Goal: Information Seeking & Learning: Learn about a topic

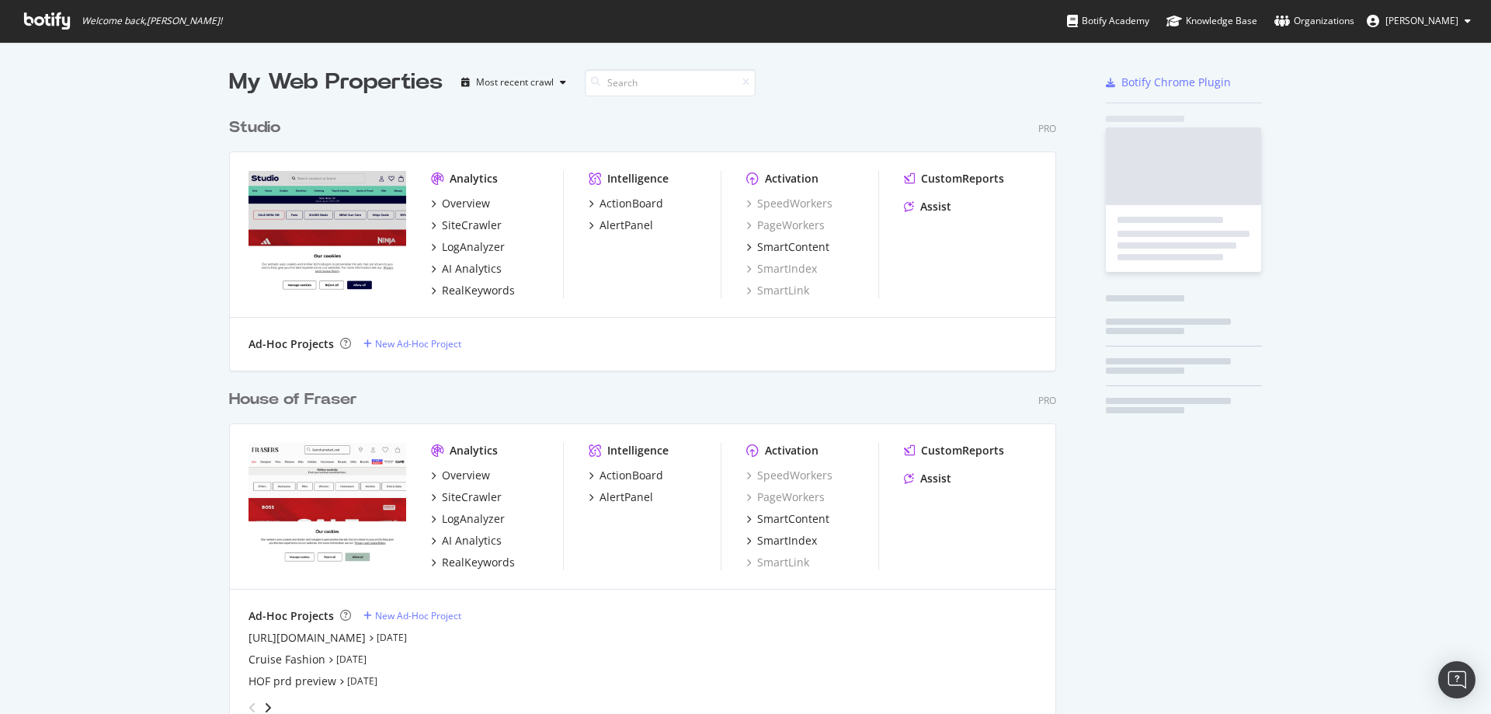
scroll to position [990, 828]
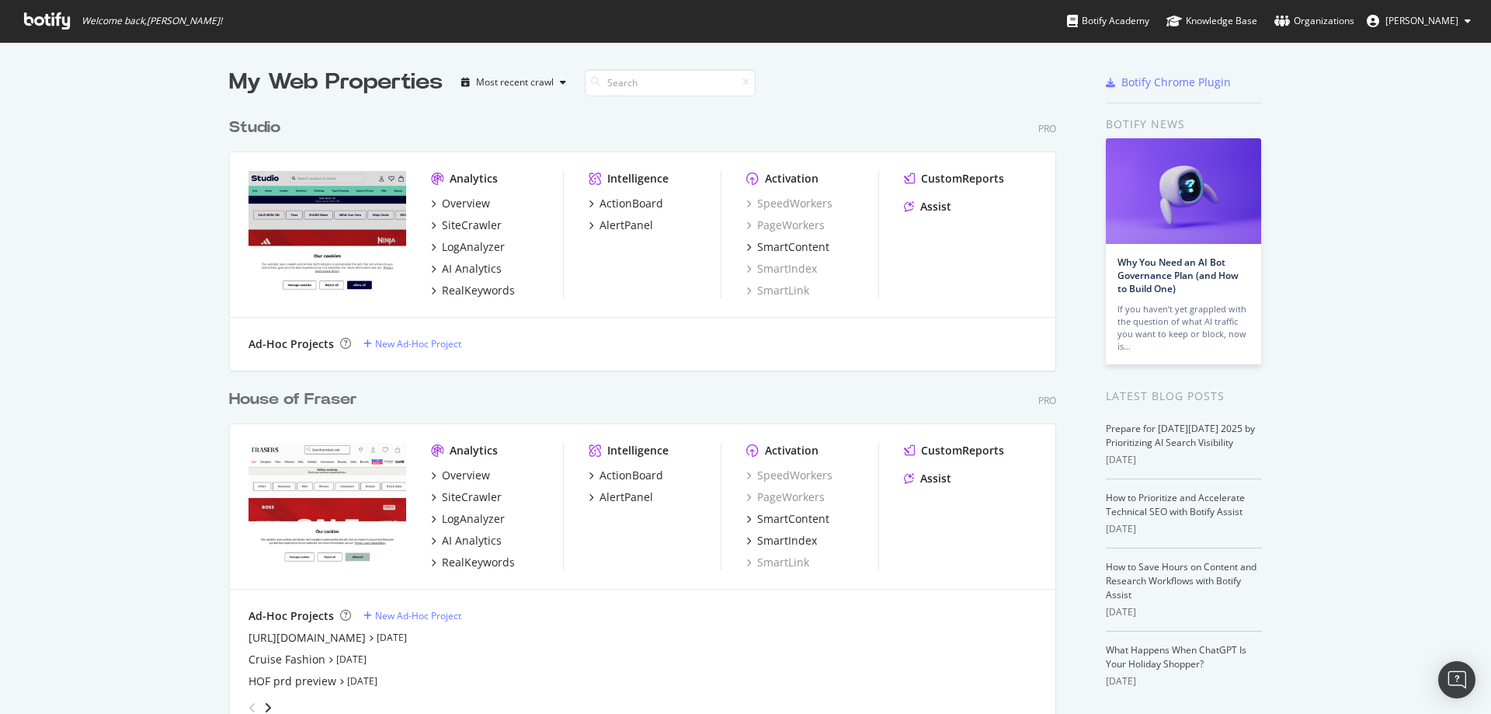
click at [310, 407] on div "House of Fraser" at bounding box center [293, 399] width 128 height 23
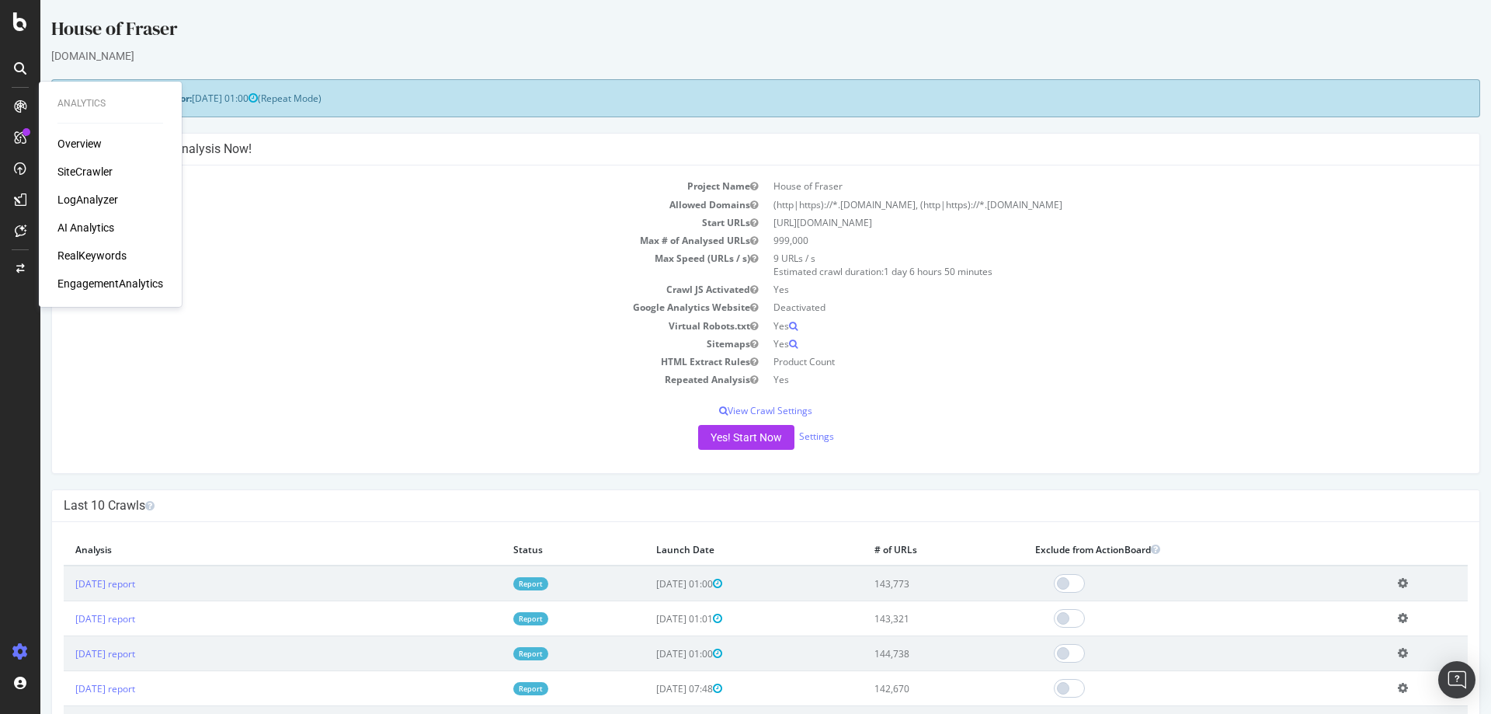
click at [79, 167] on div "SiteCrawler" at bounding box center [84, 172] width 55 height 16
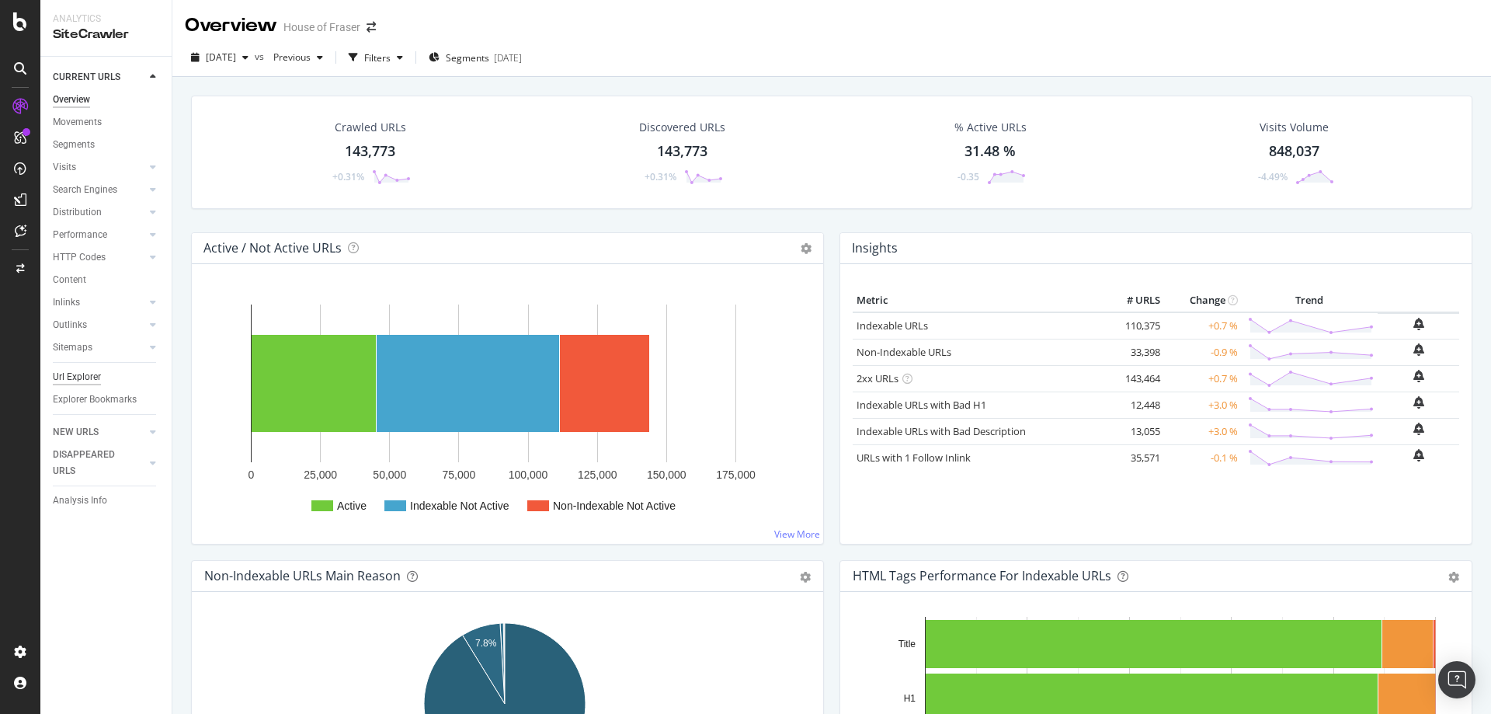
click at [83, 380] on div "Url Explorer" at bounding box center [77, 377] width 48 height 16
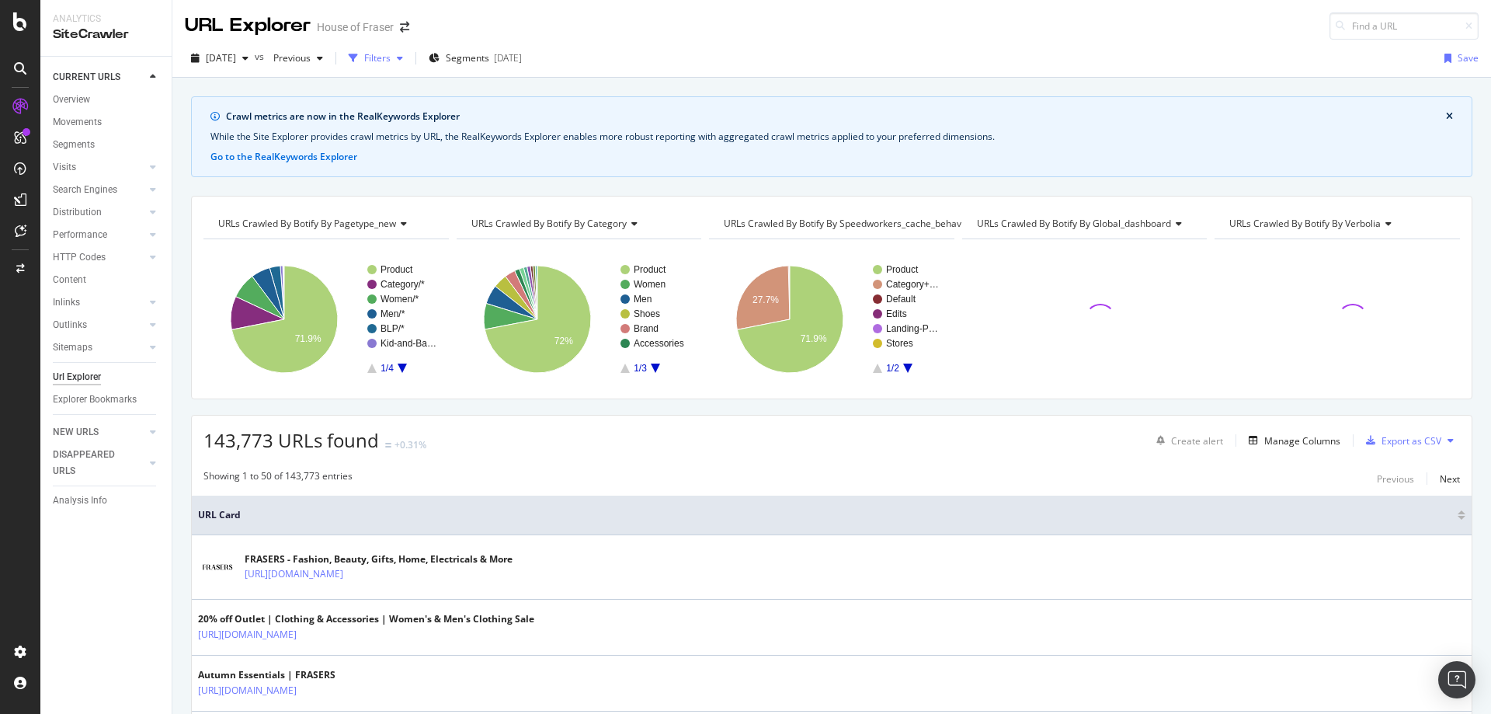
click at [391, 54] on div "Filters" at bounding box center [377, 57] width 26 height 13
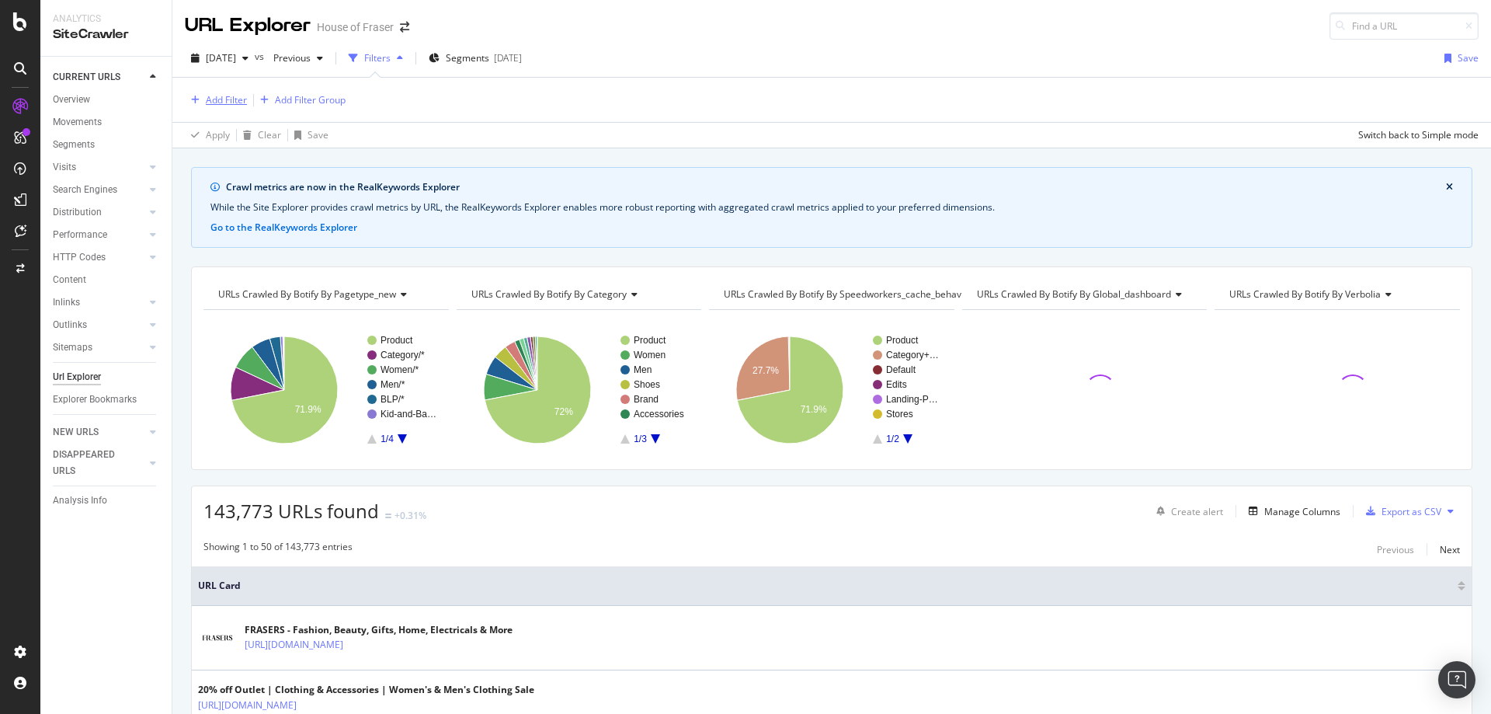
click at [226, 103] on div "Add Filter" at bounding box center [226, 99] width 41 height 13
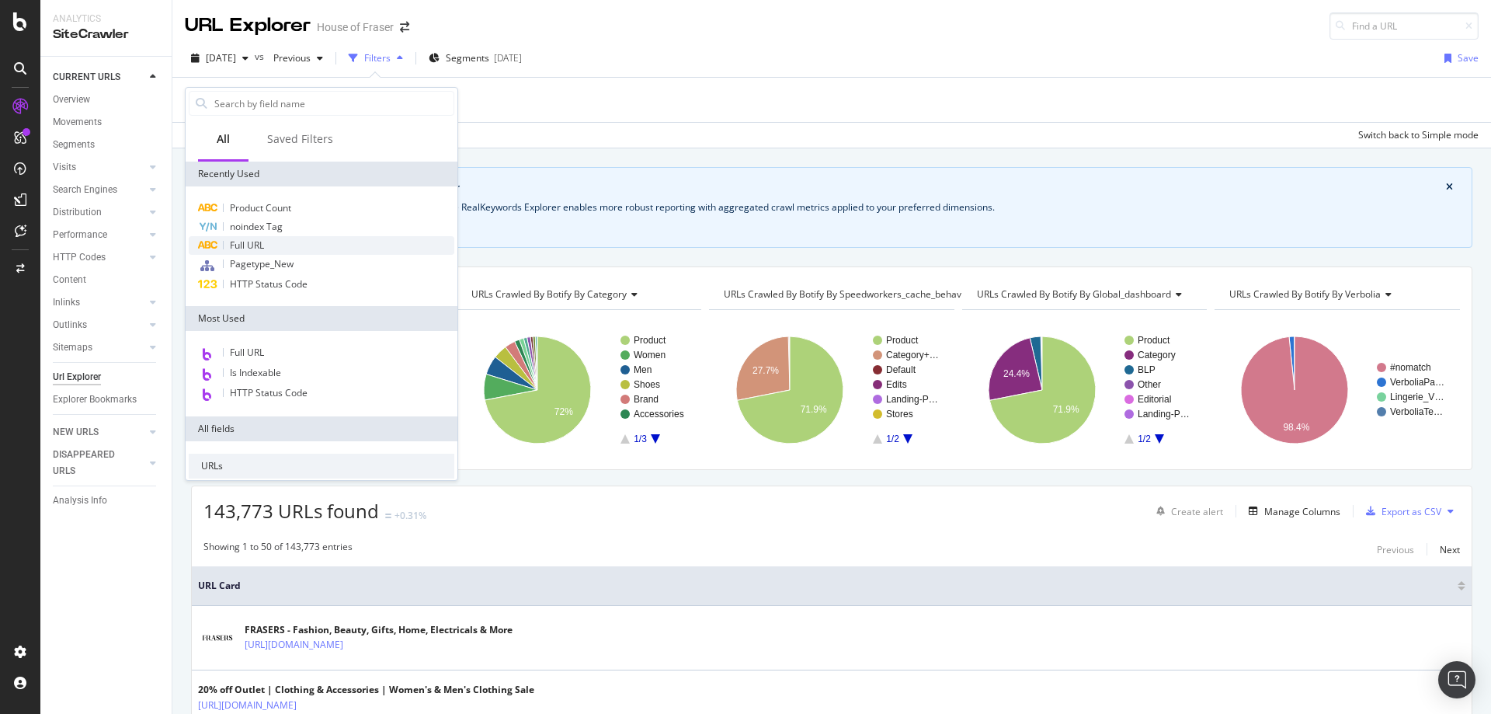
click at [252, 252] on div "Full URL" at bounding box center [322, 245] width 266 height 19
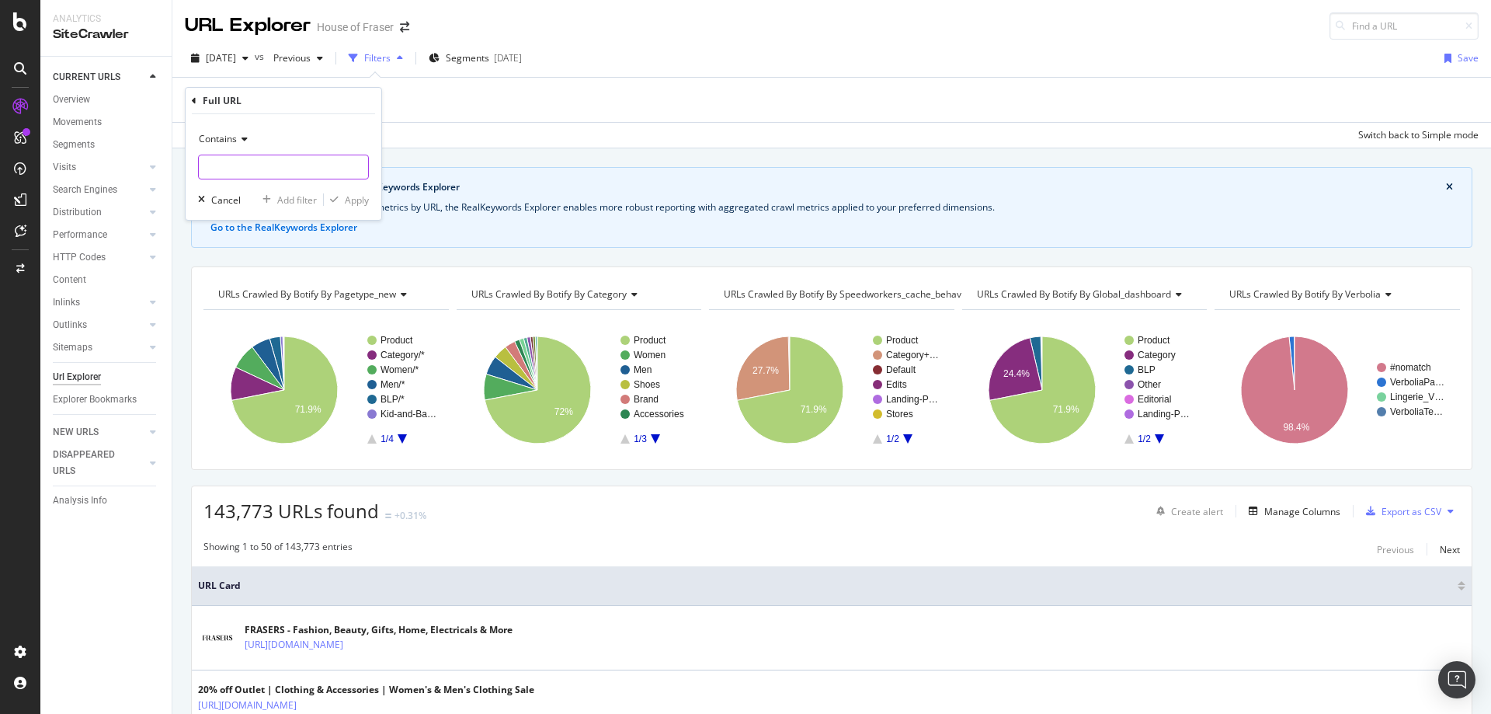
click at [252, 172] on input "text" at bounding box center [283, 167] width 169 height 25
type input "/yoga"
click at [338, 201] on icon "button" at bounding box center [334, 199] width 9 height 9
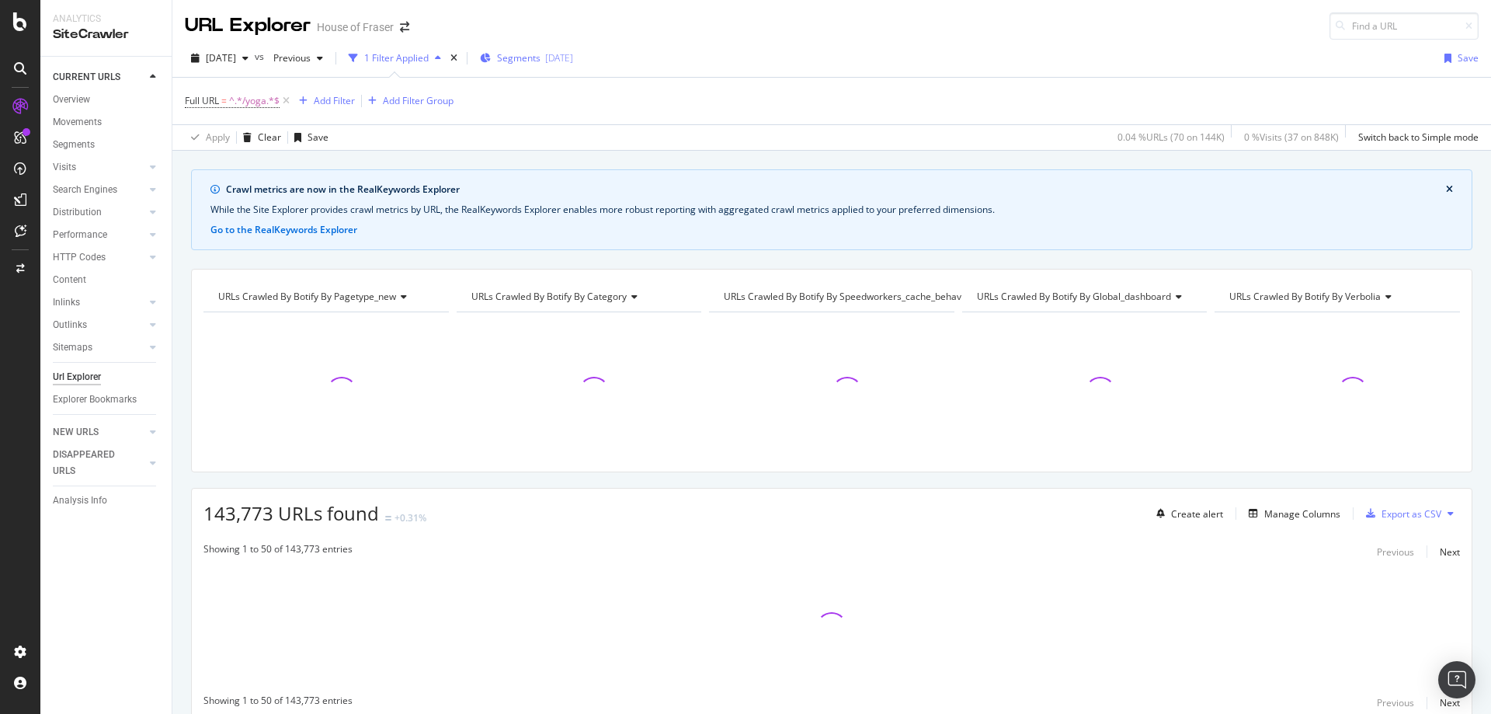
click at [549, 67] on div "Segments [DATE]" at bounding box center [526, 58] width 93 height 23
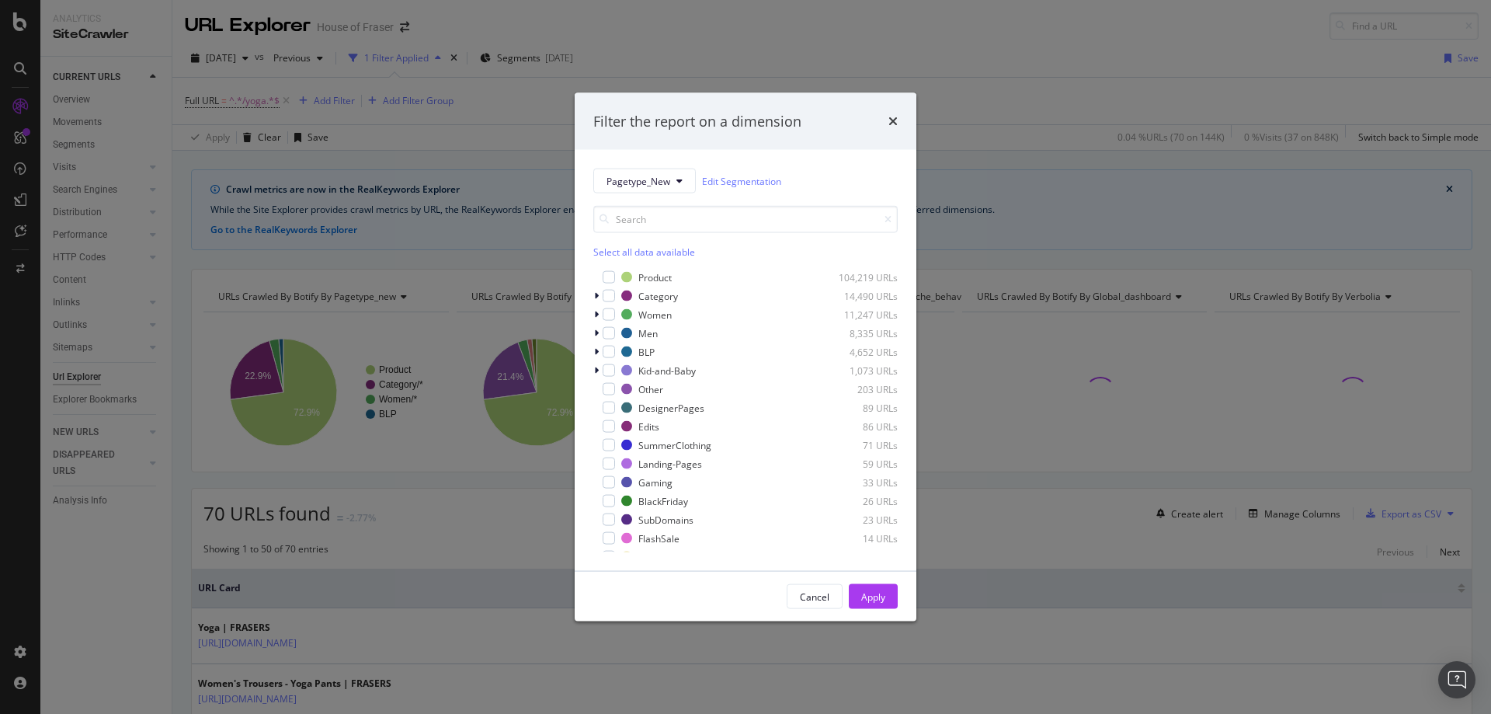
click at [603, 252] on div "Select all data available" at bounding box center [745, 251] width 304 height 13
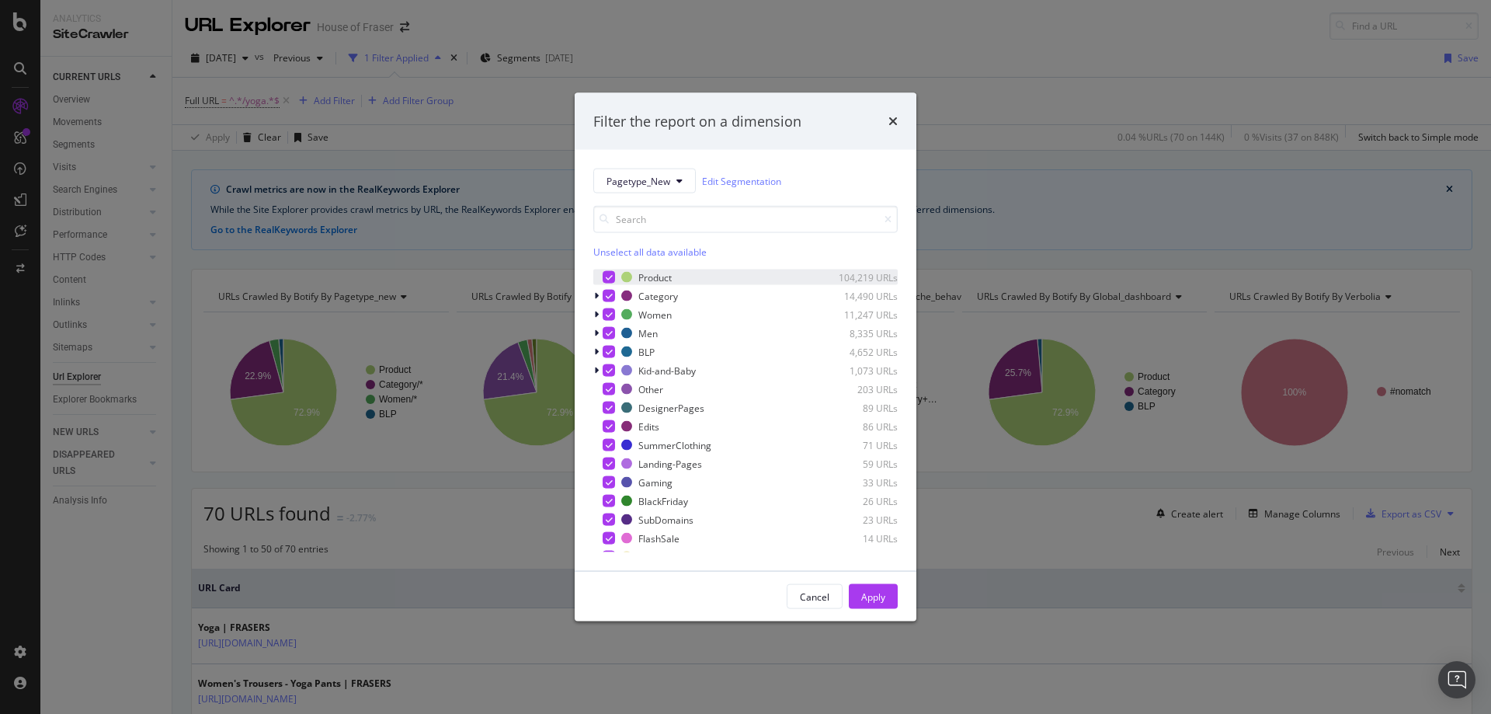
click at [608, 271] on div "modal" at bounding box center [609, 277] width 12 height 12
click at [879, 596] on div "Apply" at bounding box center [873, 595] width 24 height 13
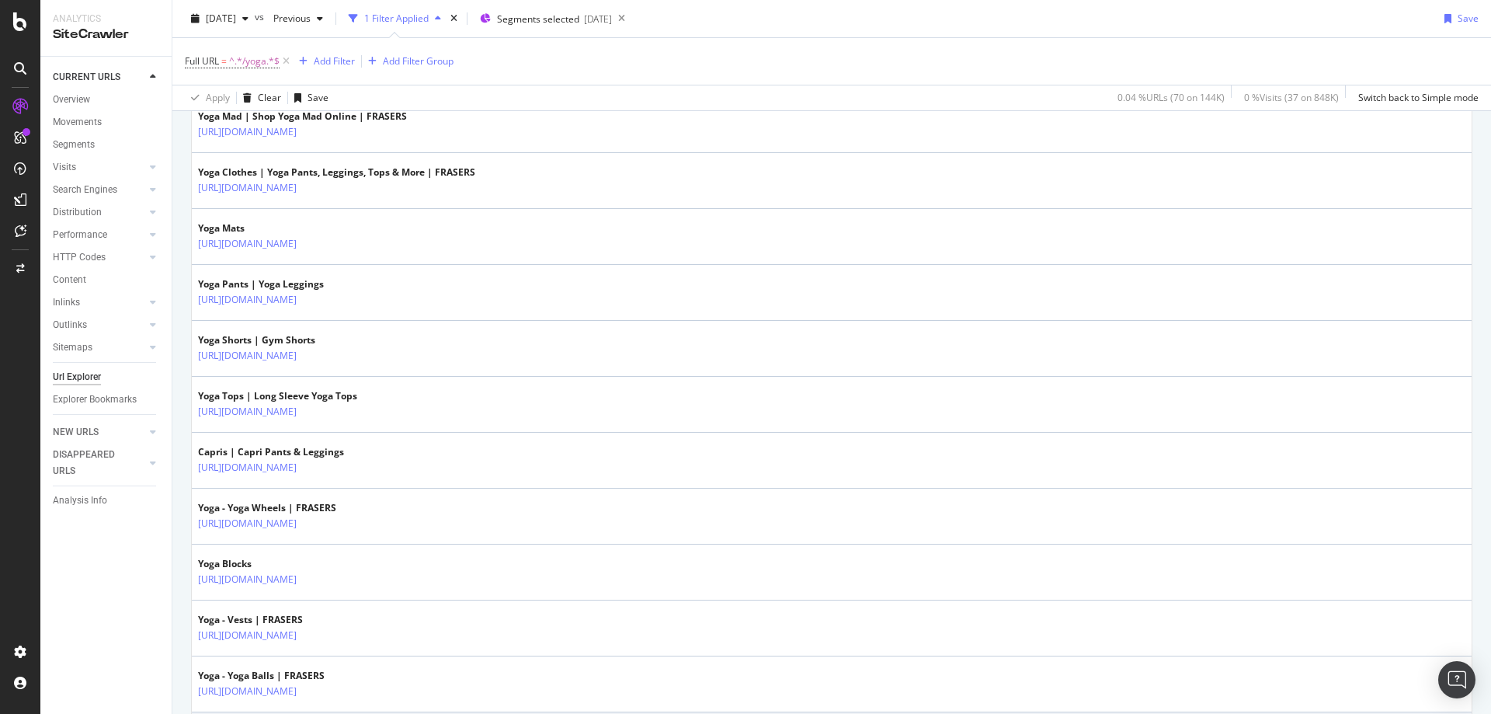
scroll to position [622, 0]
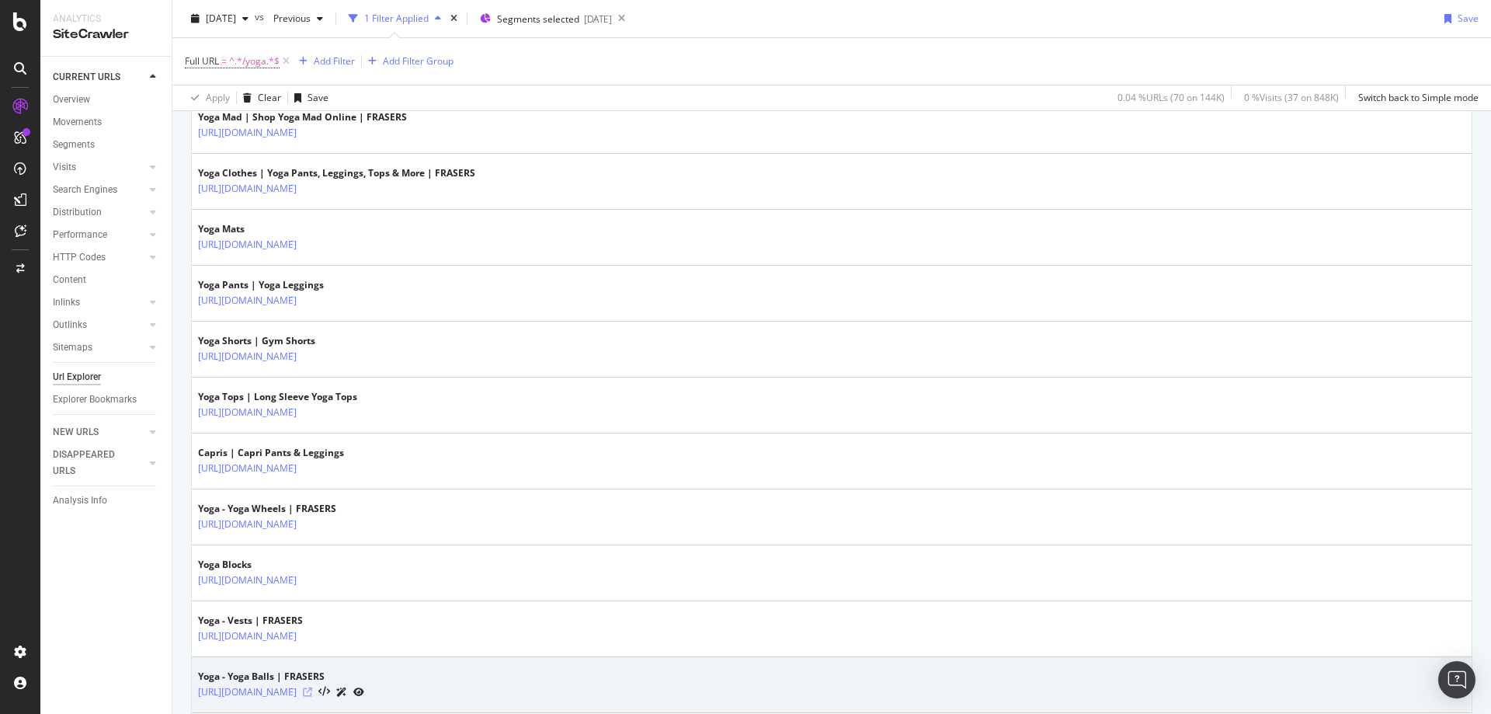
click at [312, 690] on icon at bounding box center [307, 691] width 9 height 9
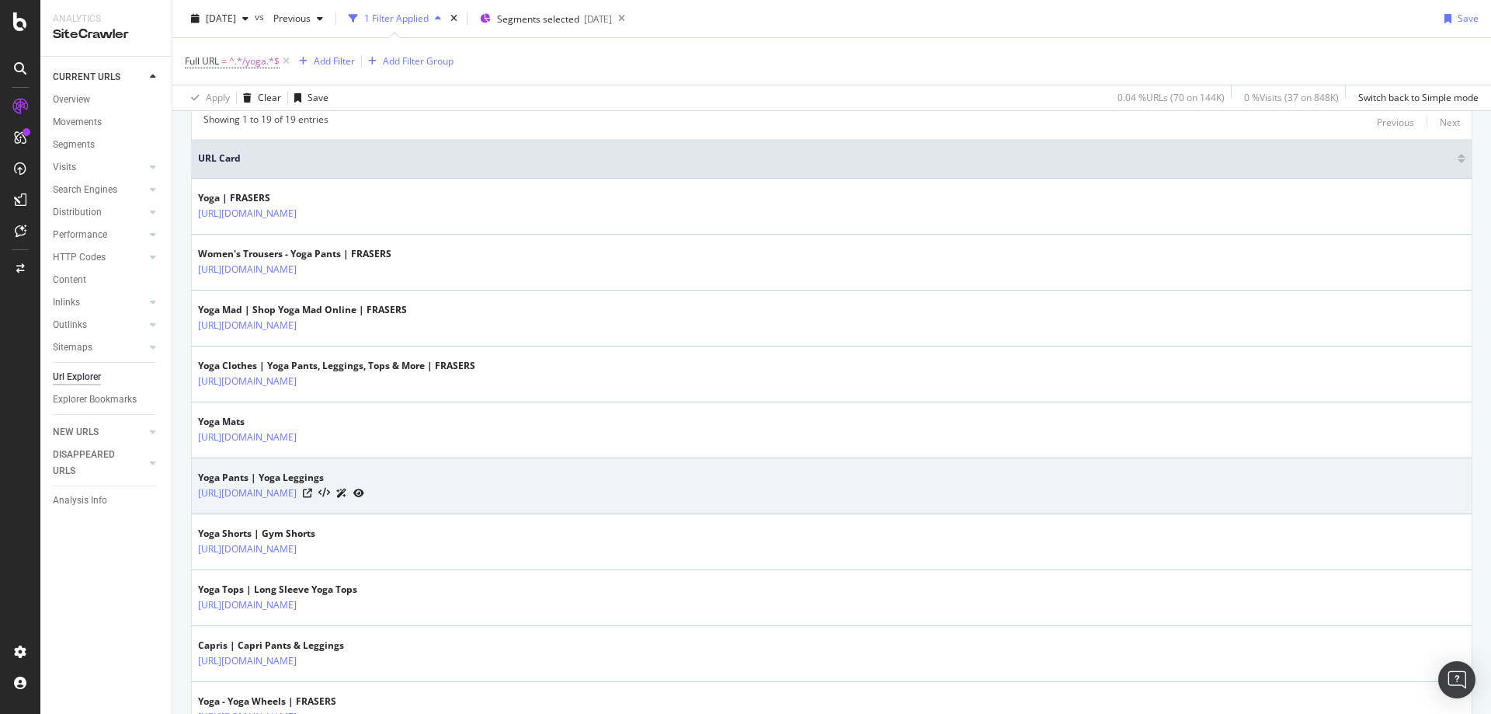
scroll to position [429, 0]
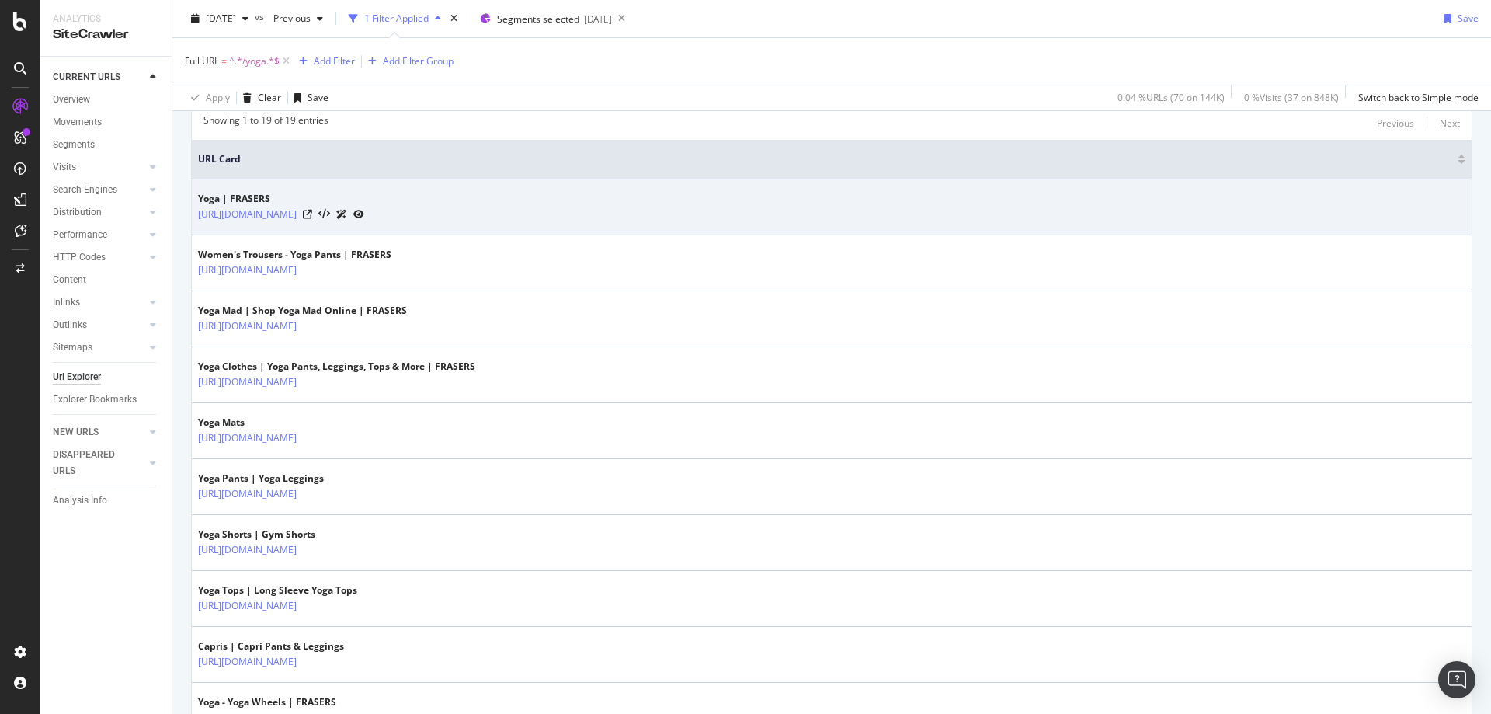
drag, startPoint x: 397, startPoint y: 225, endPoint x: 342, endPoint y: 224, distance: 55.2
click at [342, 224] on td "Yoga | FRASERS [URL][DOMAIN_NAME]" at bounding box center [832, 207] width 1280 height 56
copy link "/sports/yoga"
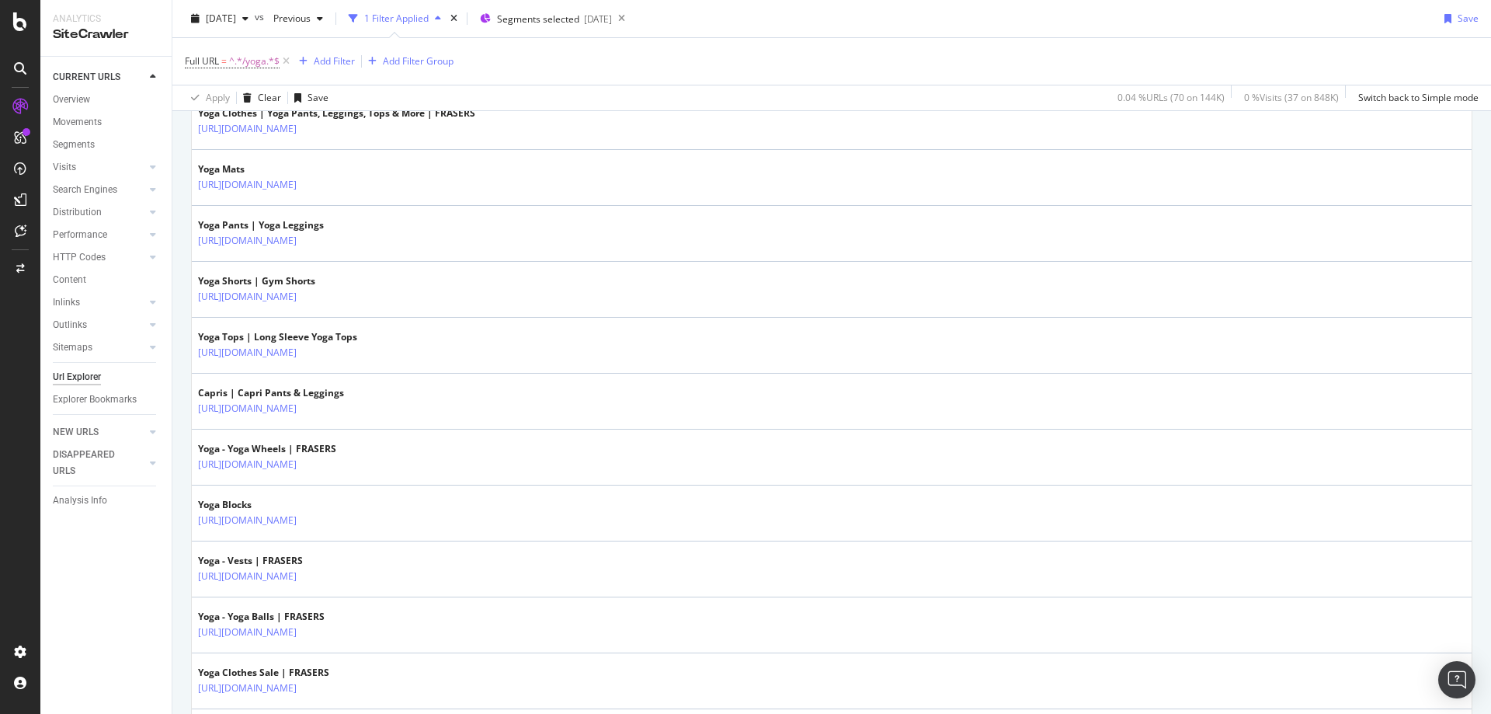
scroll to position [683, 0]
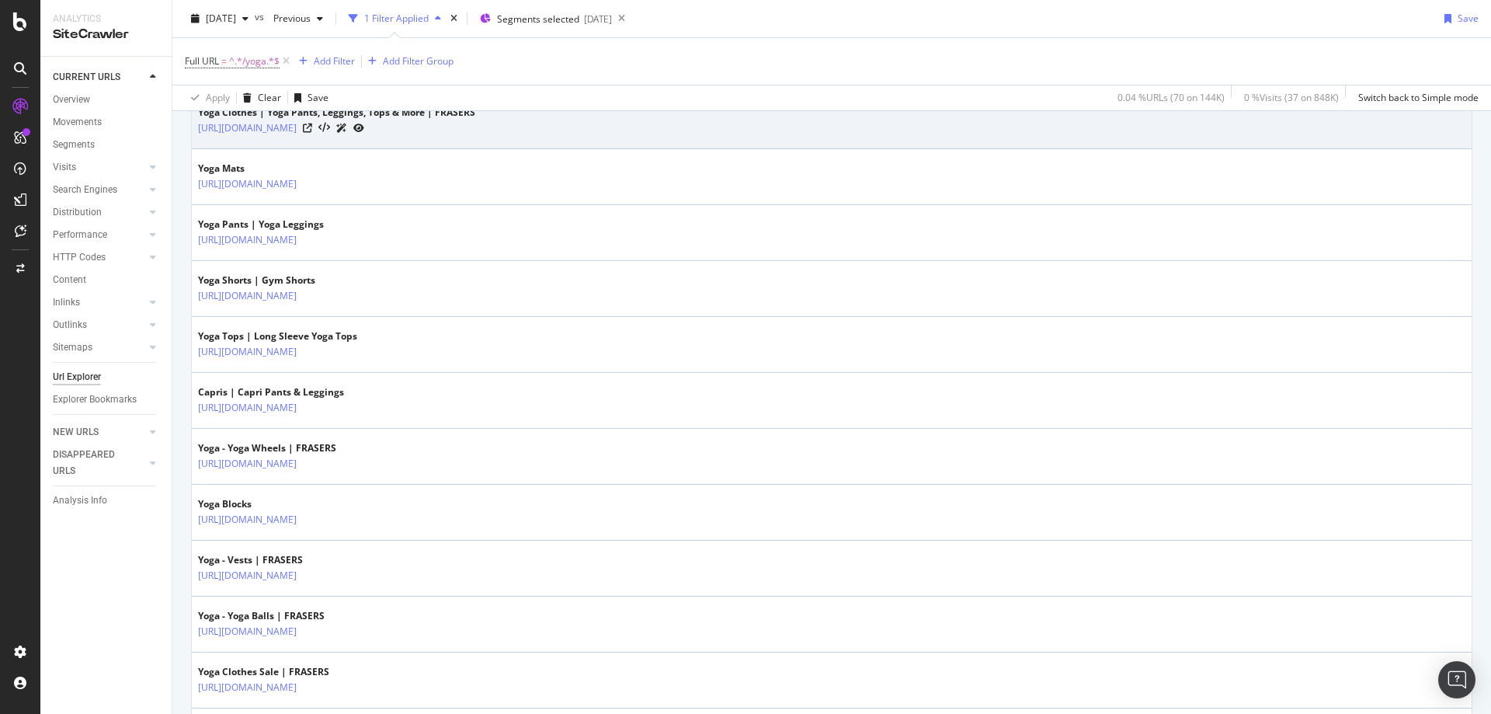
drag, startPoint x: 454, startPoint y: 140, endPoint x: 342, endPoint y: 139, distance: 112.6
click at [342, 139] on td "Yoga Clothes | Yoga Pants, Leggings, Tops & More | FRASERS [URL][DOMAIN_NAME]" at bounding box center [832, 121] width 1280 height 56
copy link "/sports/yoga/yoga-clothes"
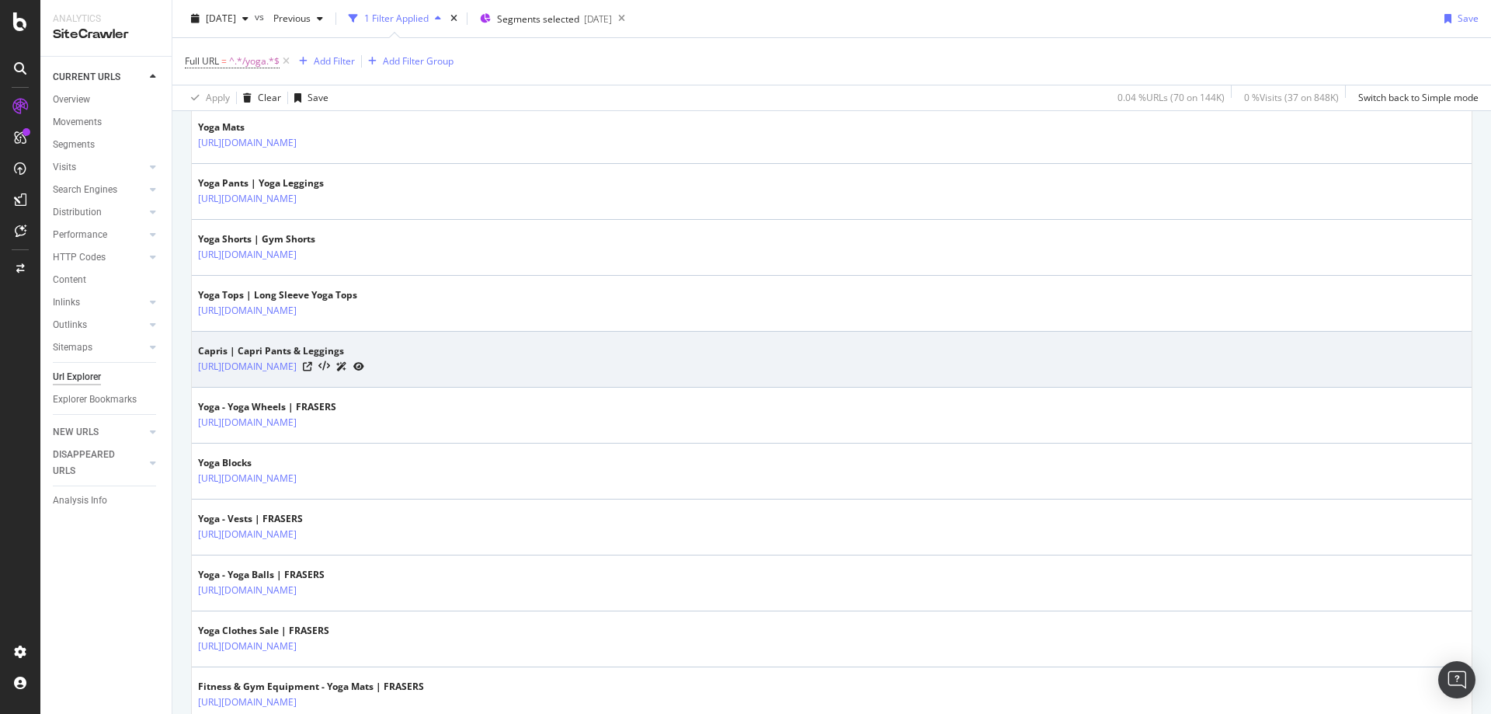
scroll to position [725, 0]
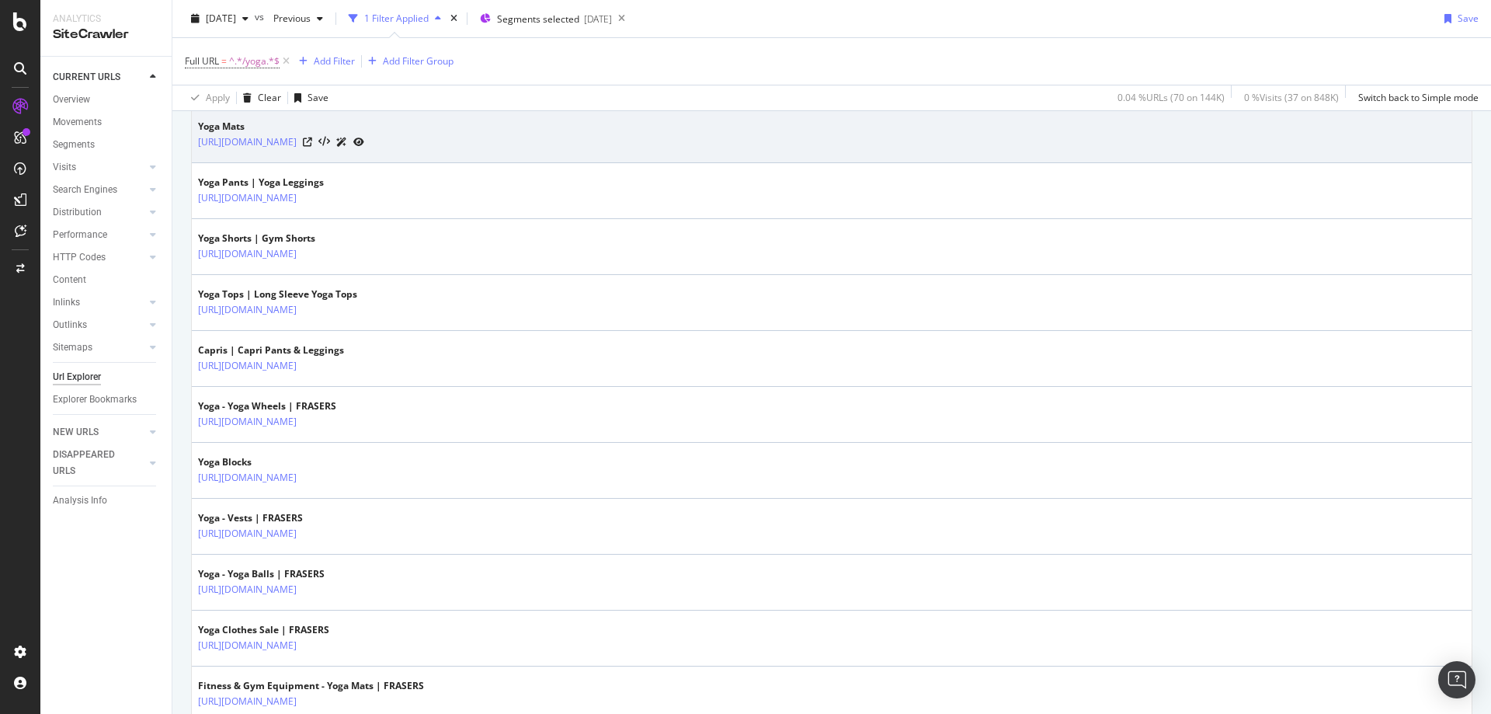
drag, startPoint x: 450, startPoint y: 155, endPoint x: 342, endPoint y: 152, distance: 108.0
click at [342, 152] on td "Yoga Mats [URL][DOMAIN_NAME]" at bounding box center [832, 135] width 1280 height 56
copy tbody "/sports/yoga/yoga-mats"
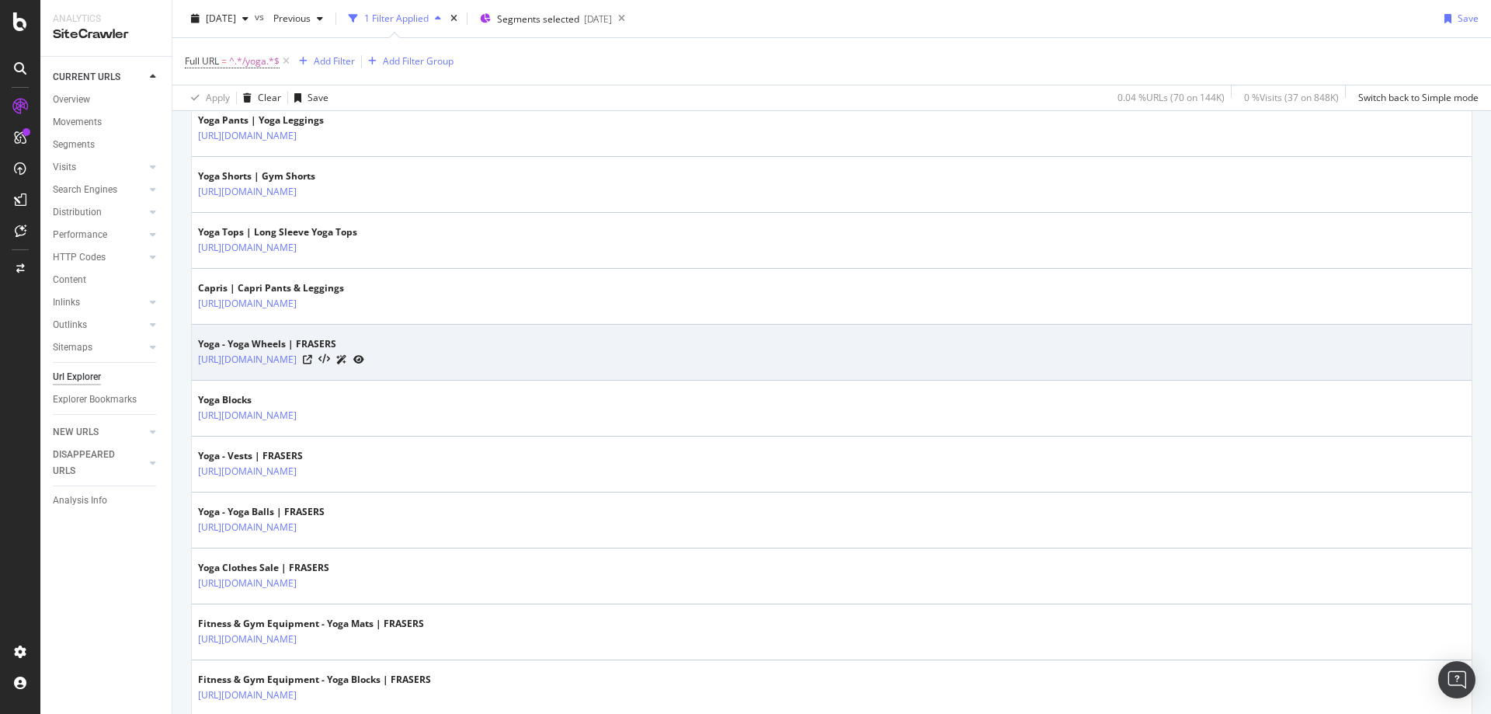
scroll to position [785, 0]
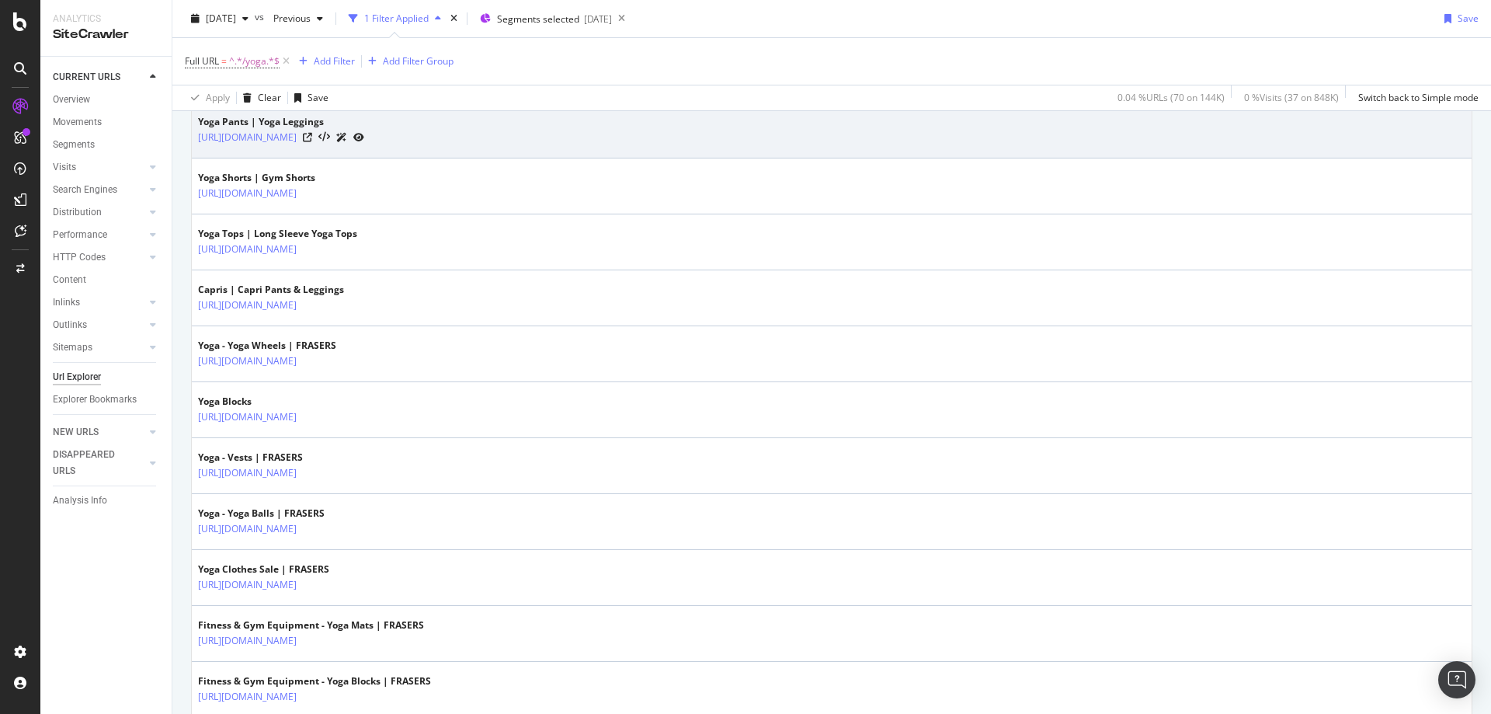
drag, startPoint x: 450, startPoint y: 153, endPoint x: 340, endPoint y: 152, distance: 109.5
click at [340, 152] on td "Yoga Pants | Yoga Leggings [URL][DOMAIN_NAME]" at bounding box center [832, 131] width 1280 height 56
copy tbody "/sports/yoga/yoga-pants"
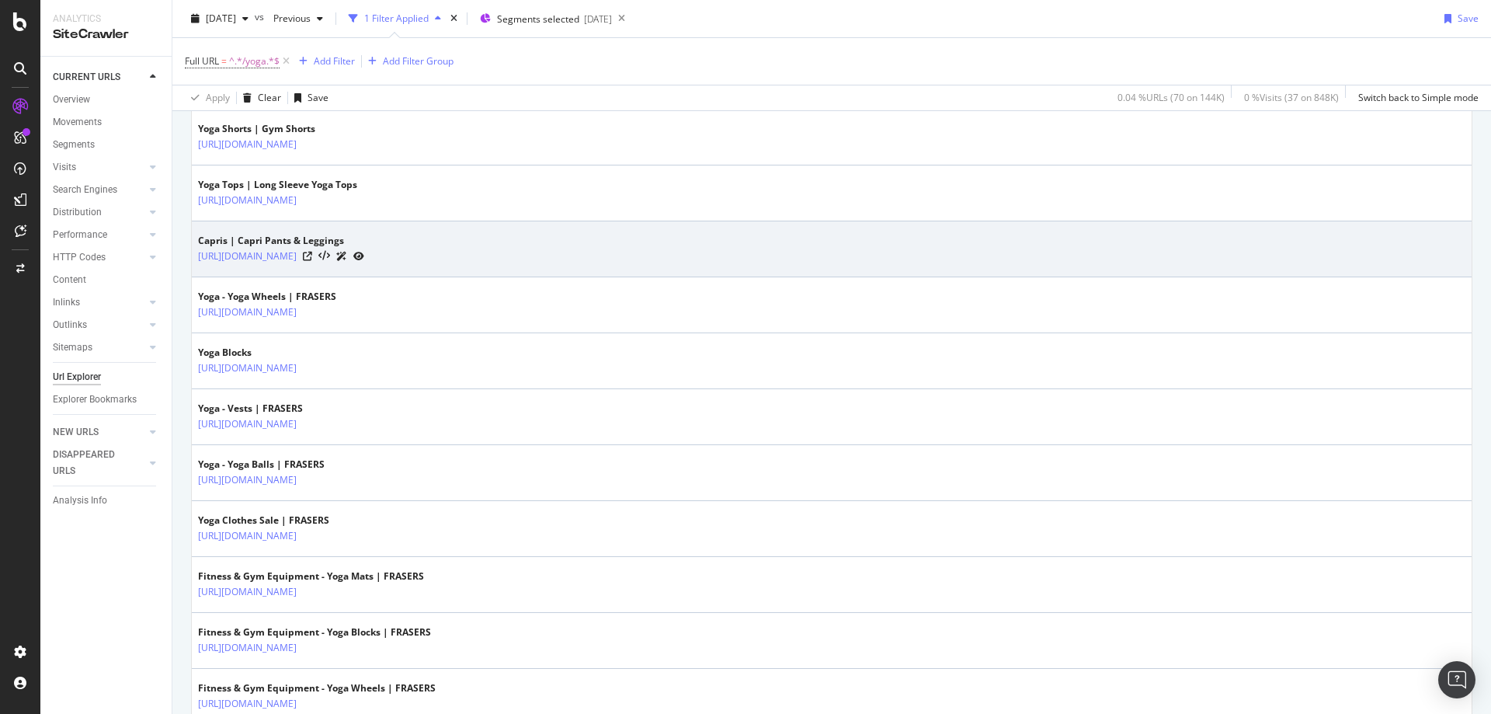
scroll to position [835, 0]
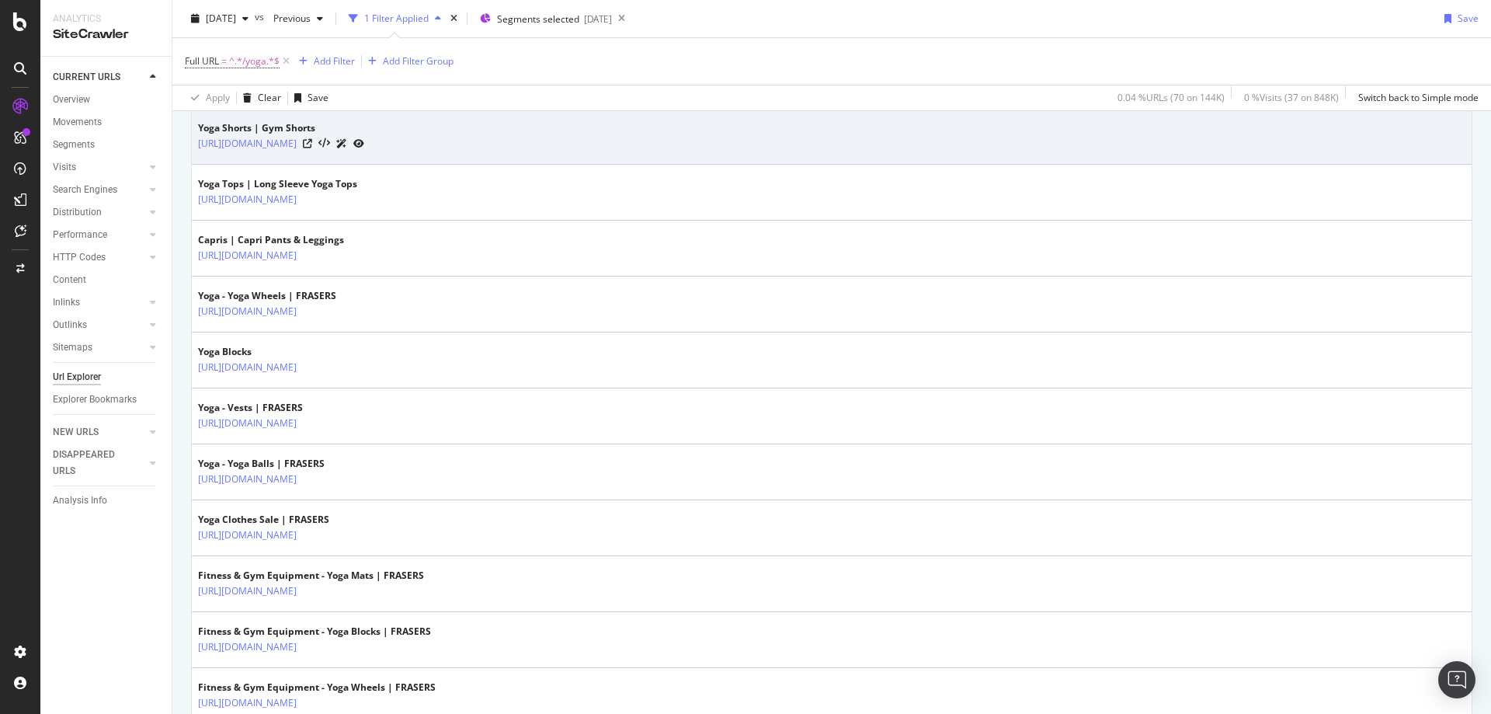
drag, startPoint x: 454, startPoint y: 157, endPoint x: 340, endPoint y: 160, distance: 113.4
click at [340, 160] on td "Yoga Shorts | Gym Shorts [URL][DOMAIN_NAME]" at bounding box center [832, 137] width 1280 height 56
copy tbody "/sports/yoga/gym-shorts"
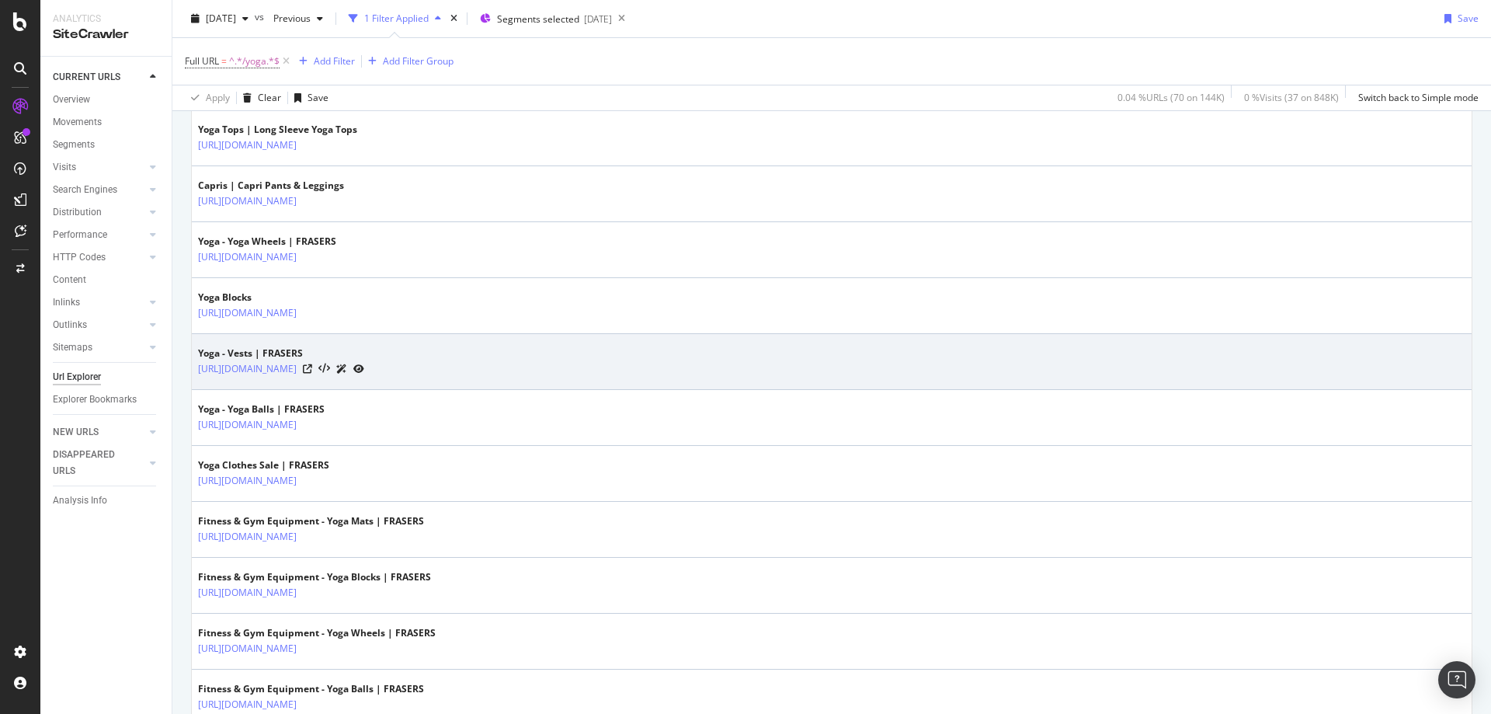
scroll to position [890, 0]
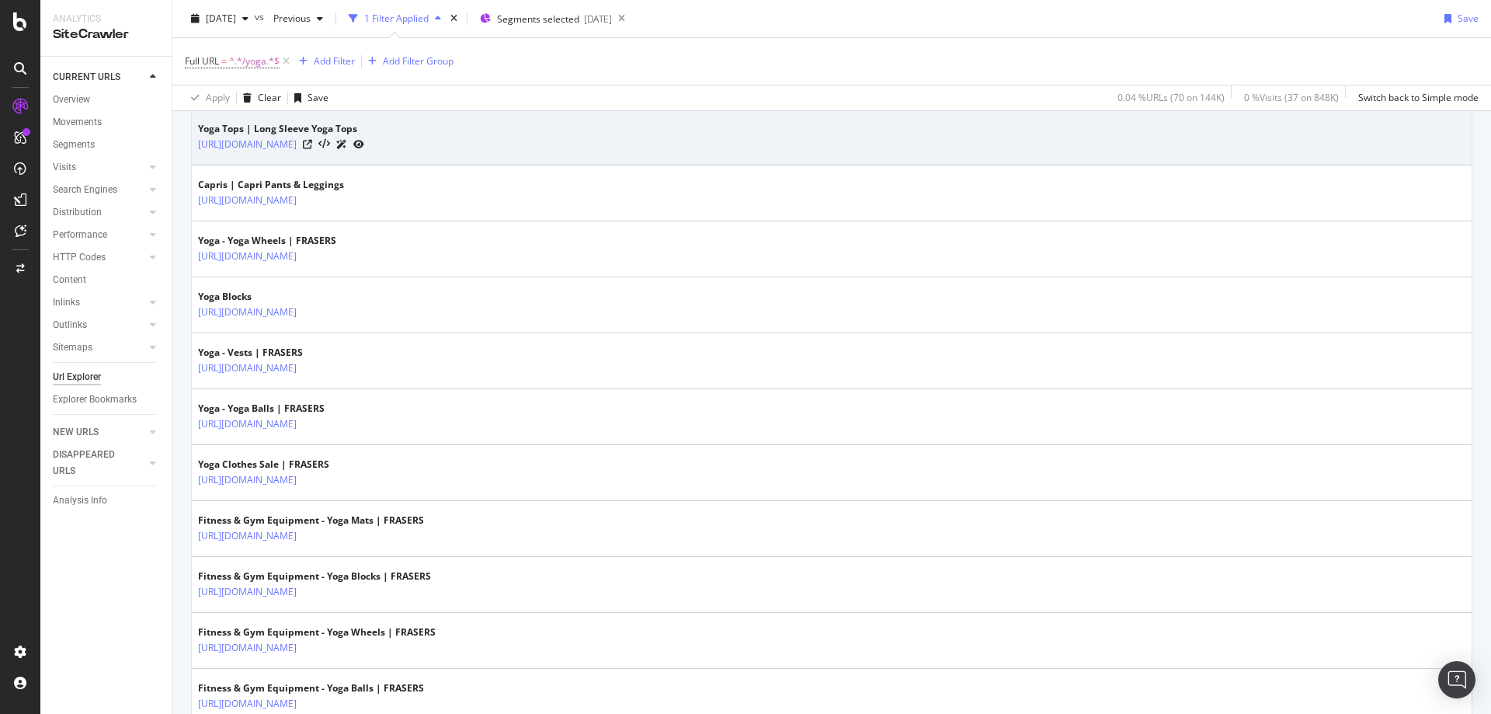
drag, startPoint x: 442, startPoint y: 158, endPoint x: 340, endPoint y: 155, distance: 101.8
click at [340, 155] on td "Yoga Tops | Long Sleeve Yoga Tops [URL][DOMAIN_NAME]" at bounding box center [832, 138] width 1280 height 56
copy tbody "/sports/yoga/gym-tops"
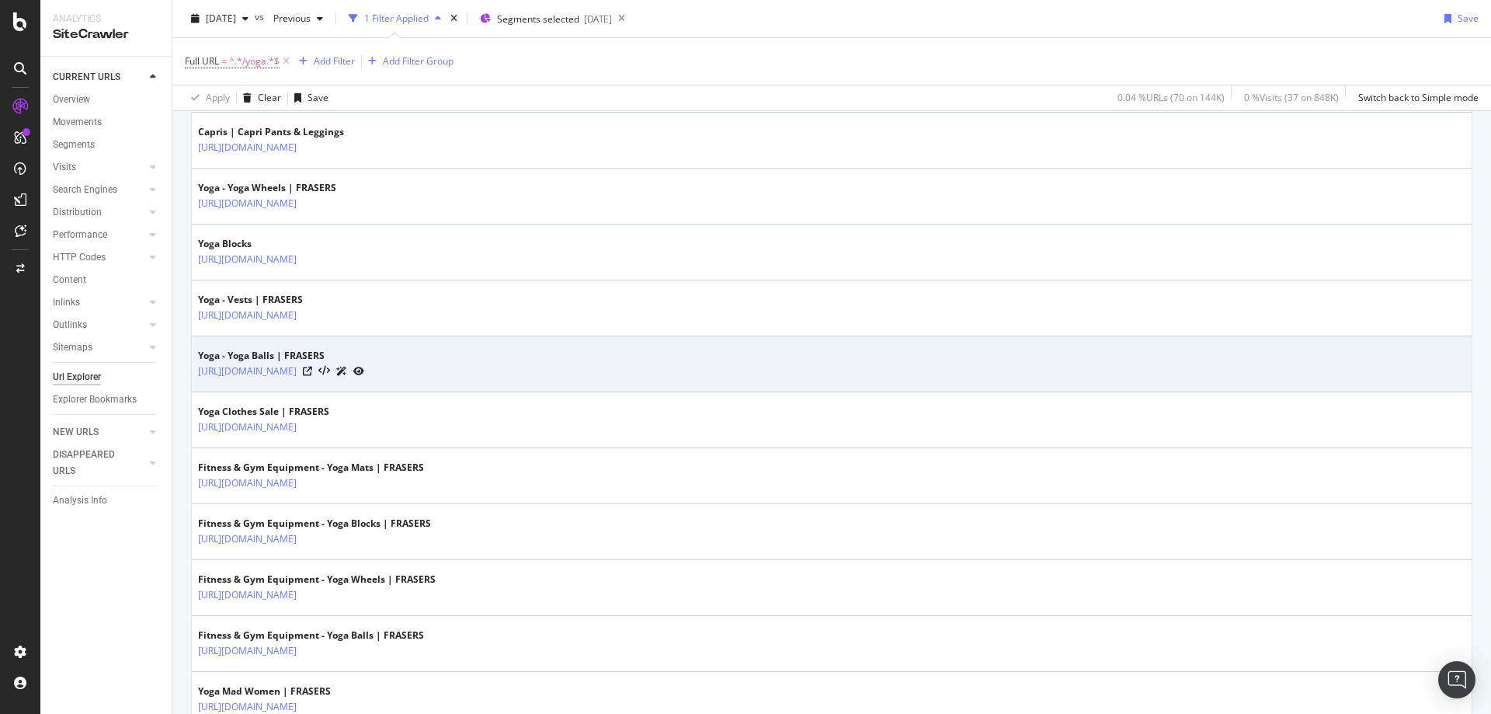
scroll to position [944, 0]
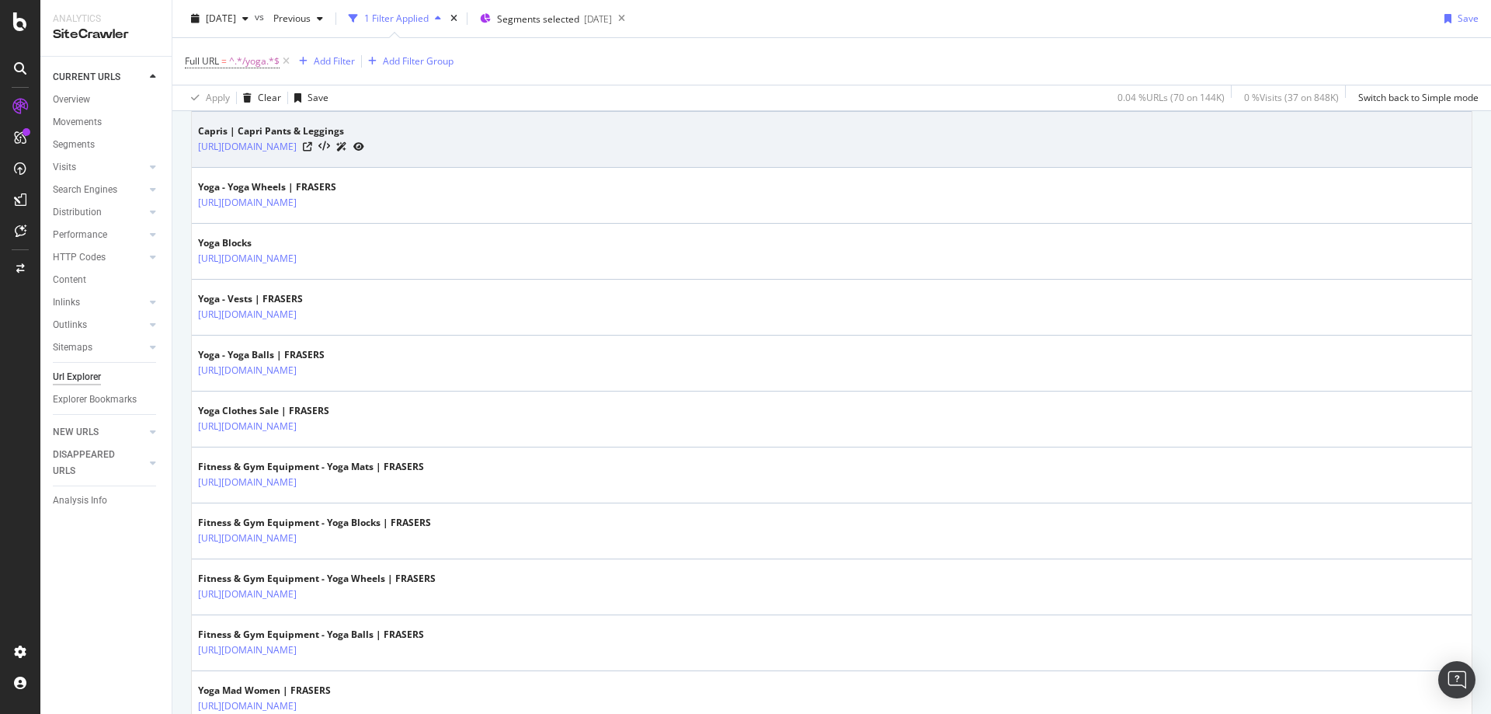
drag, startPoint x: 427, startPoint y: 162, endPoint x: 340, endPoint y: 163, distance: 87.0
click at [340, 163] on td "Capris | Capri Pants & Leggings [URL][DOMAIN_NAME]" at bounding box center [832, 140] width 1280 height 56
copy tbody "/sports/yoga/capris"
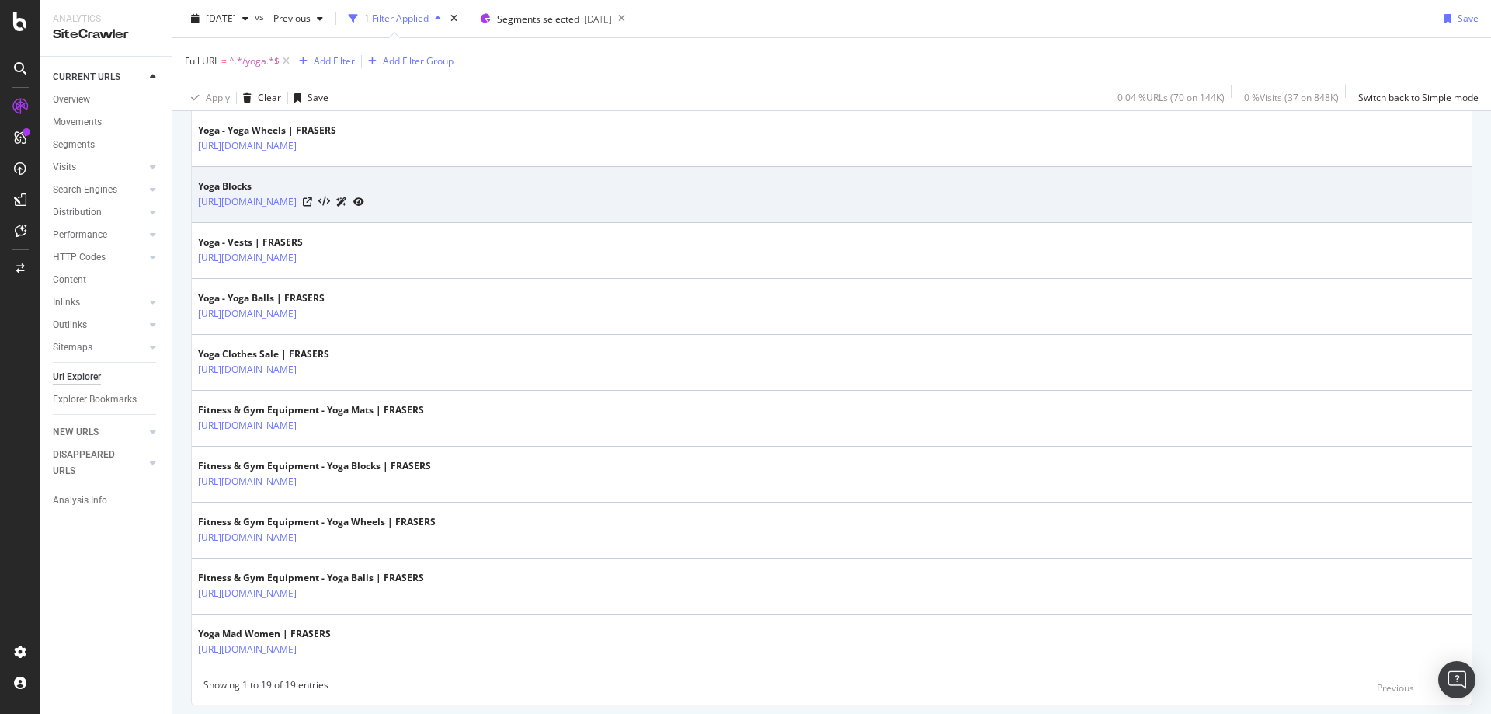
scroll to position [1001, 0]
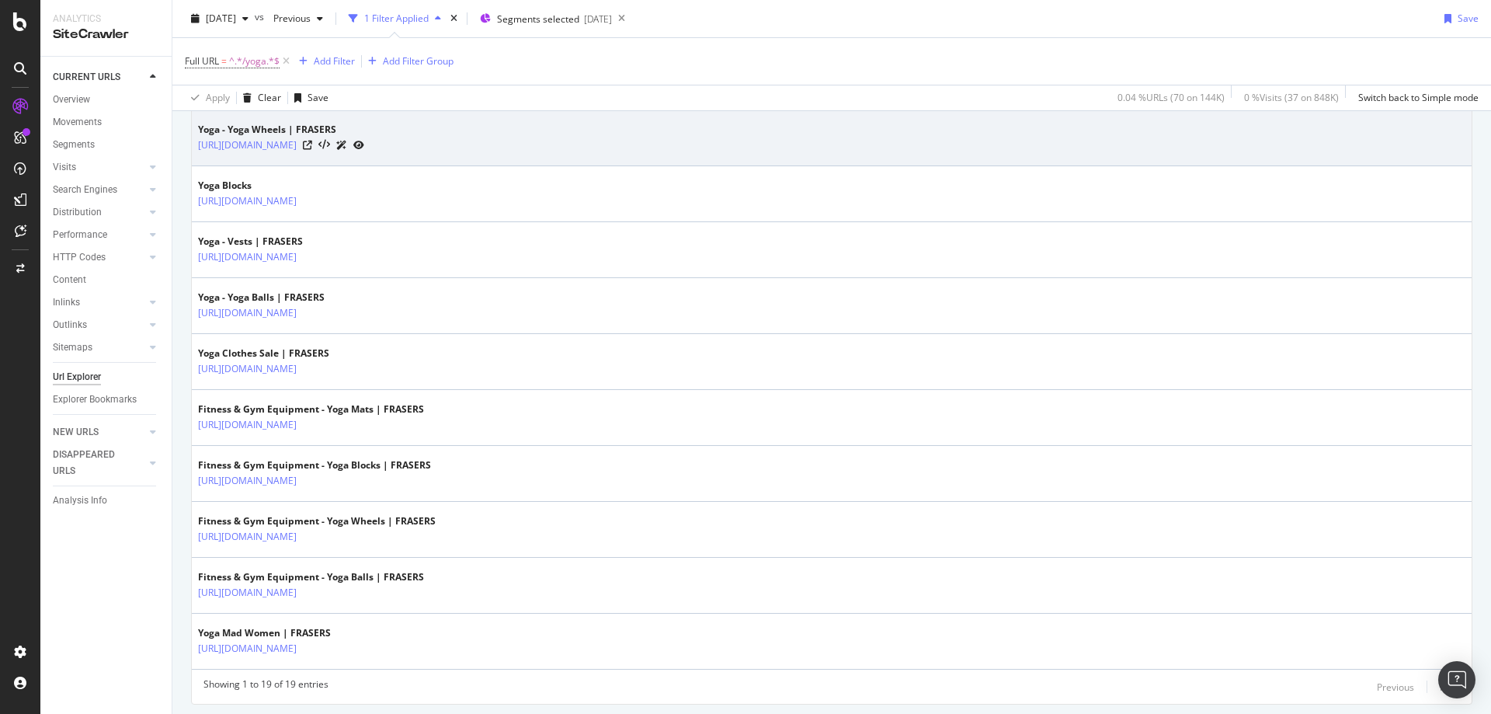
drag, startPoint x: 459, startPoint y: 158, endPoint x: 341, endPoint y: 158, distance: 118.0
click at [341, 158] on td "Yoga - Yoga Wheels | FRASERS [URL][DOMAIN_NAME]" at bounding box center [832, 138] width 1280 height 56
copy tbody "/sports/yoga/yoga-wheels"
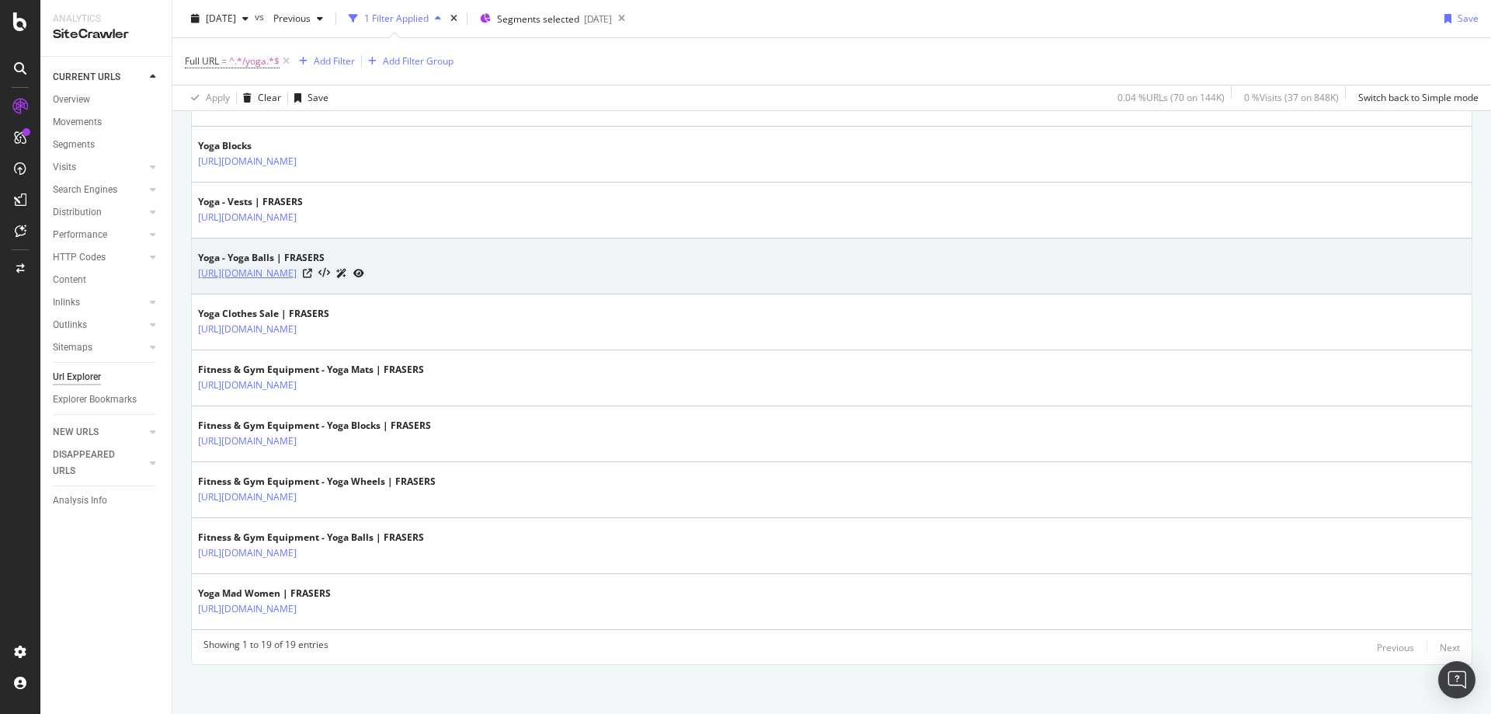
scroll to position [1046, 0]
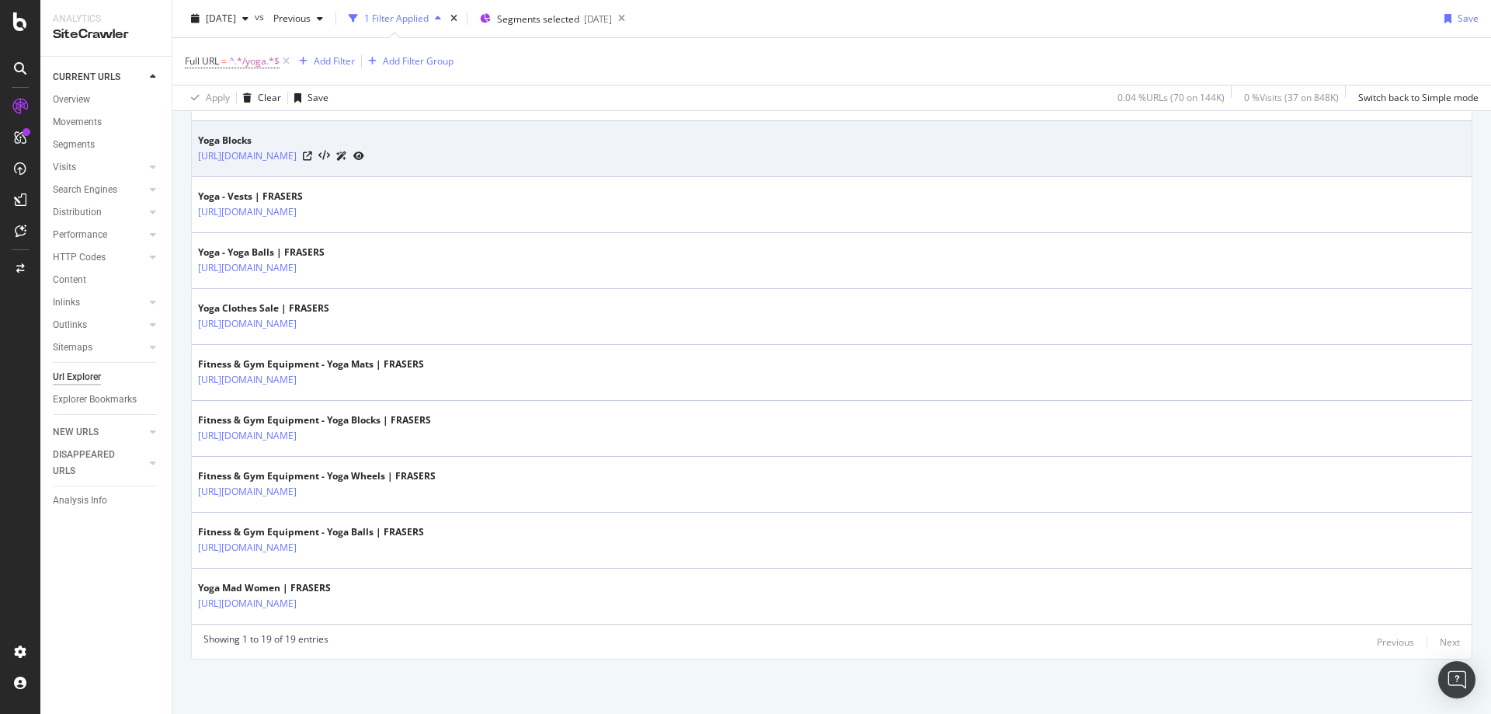
drag, startPoint x: 449, startPoint y: 169, endPoint x: 339, endPoint y: 167, distance: 109.5
click at [339, 167] on td "Yoga Blocks [URL][DOMAIN_NAME]" at bounding box center [832, 149] width 1280 height 56
copy link "/sports/yoga/yoga-blocks"
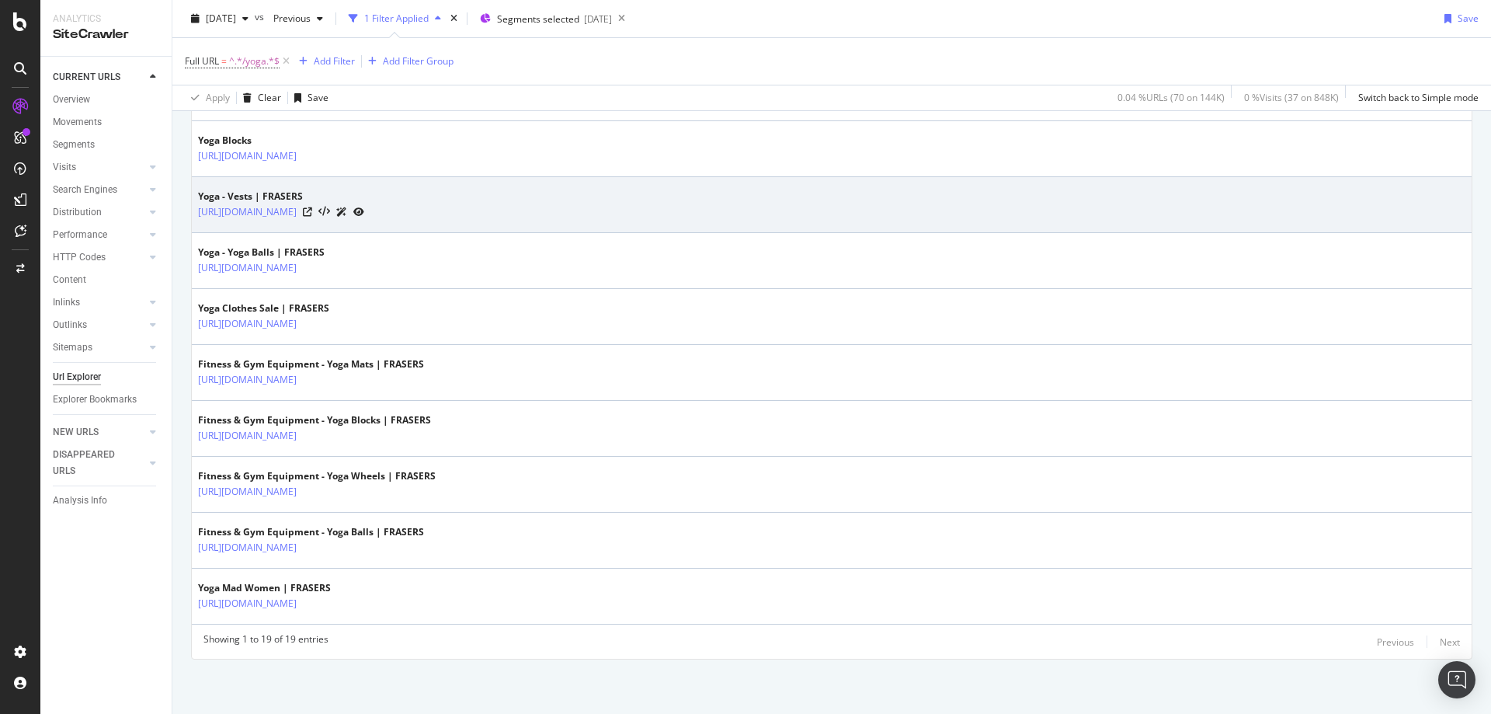
drag, startPoint x: 424, startPoint y: 224, endPoint x: 339, endPoint y: 221, distance: 85.5
click at [339, 221] on td "Yoga - Vests | FRASERS [URL][DOMAIN_NAME]" at bounding box center [832, 205] width 1280 height 56
copy tbody "/sports/yoga/vests"
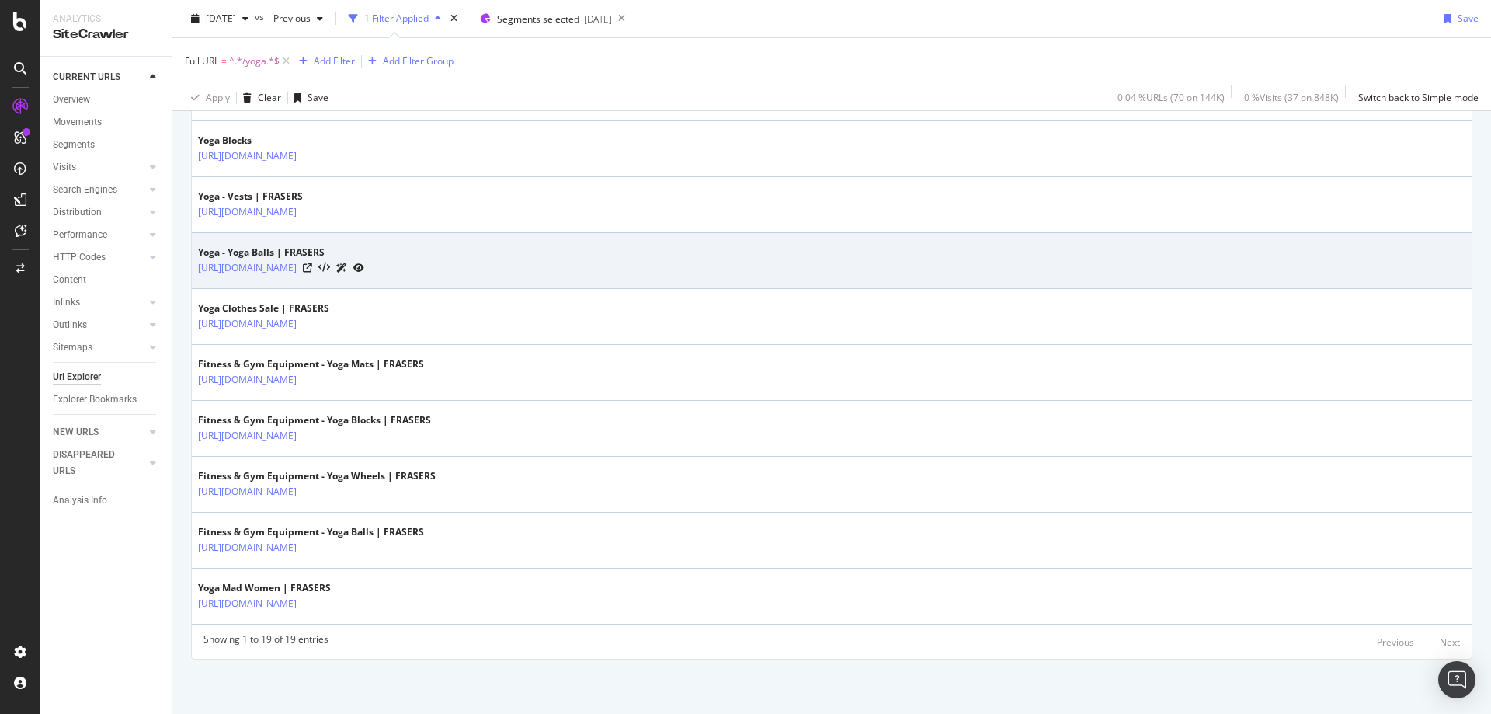
click at [436, 284] on td "Yoga - Yoga Balls | FRASERS [URL][DOMAIN_NAME]" at bounding box center [832, 261] width 1280 height 56
drag, startPoint x: 447, startPoint y: 288, endPoint x: 341, endPoint y: 277, distance: 106.2
click at [341, 277] on td "Yoga - Yoga Balls | FRASERS [URL][DOMAIN_NAME]" at bounding box center [832, 261] width 1280 height 56
